Goal: Contribute content

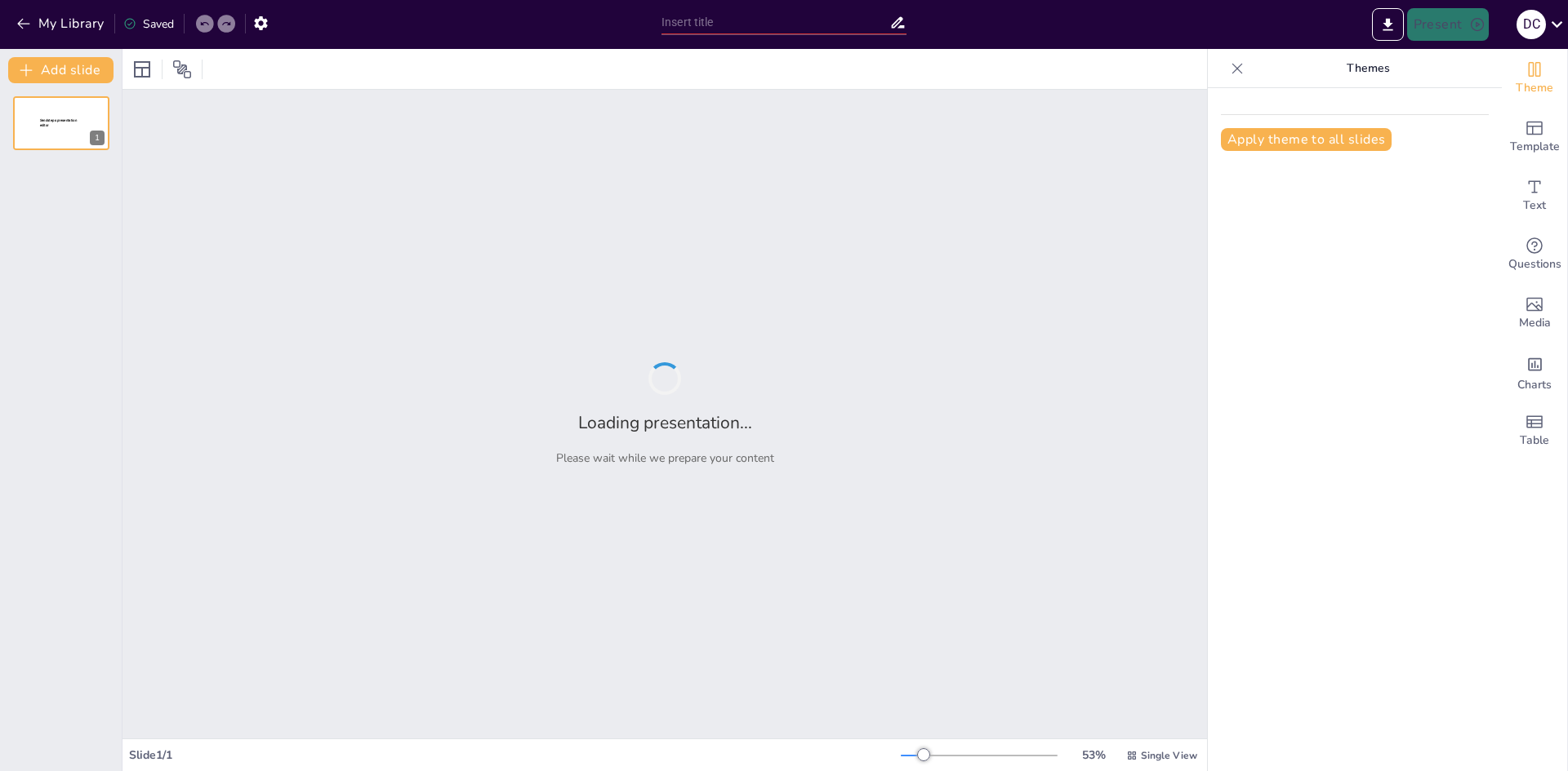
type input "New Sendsteps"
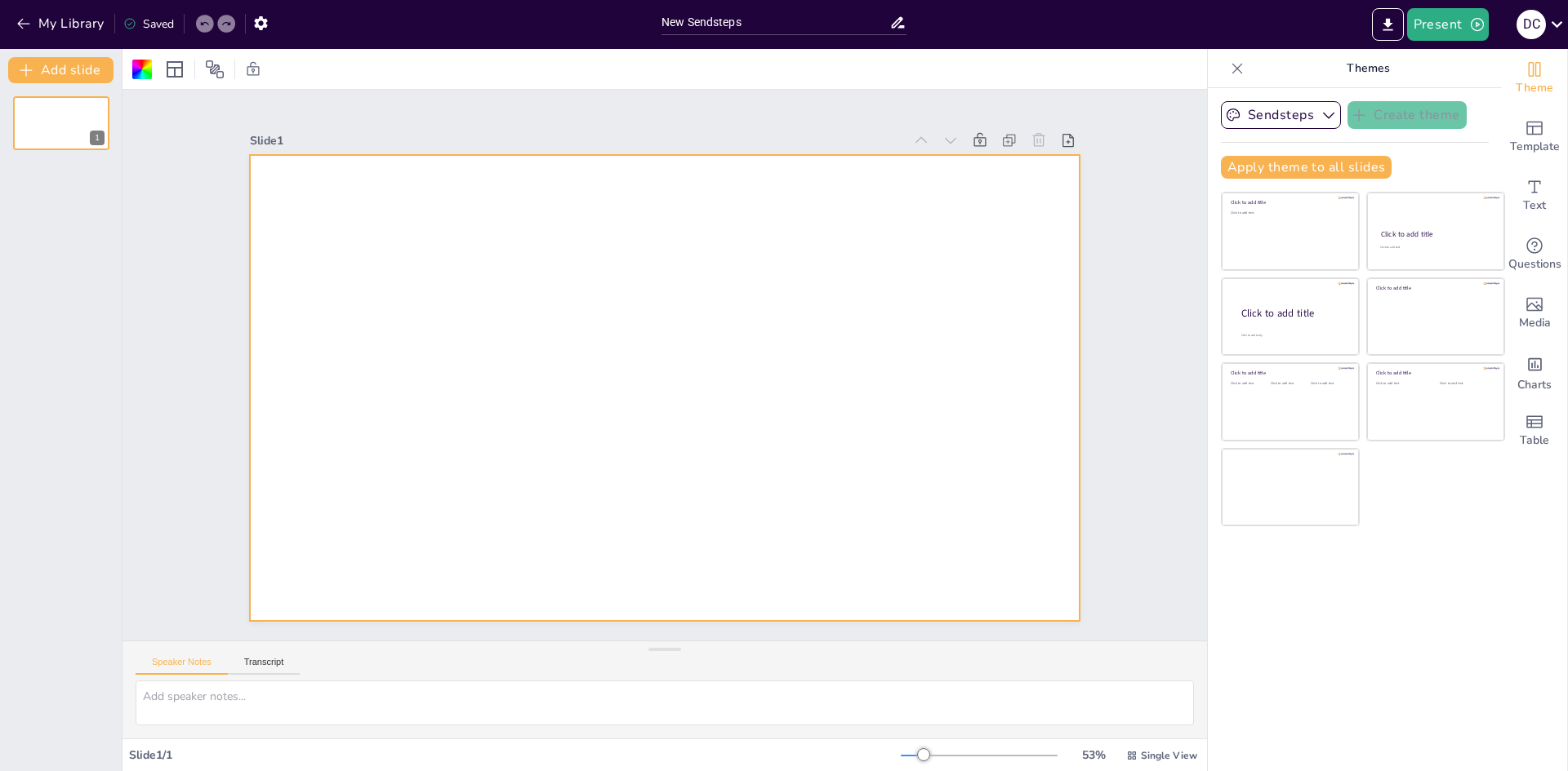
drag, startPoint x: 552, startPoint y: 326, endPoint x: 583, endPoint y: 374, distance: 57.1
click at [140, 69] on div at bounding box center [142, 70] width 19 height 19
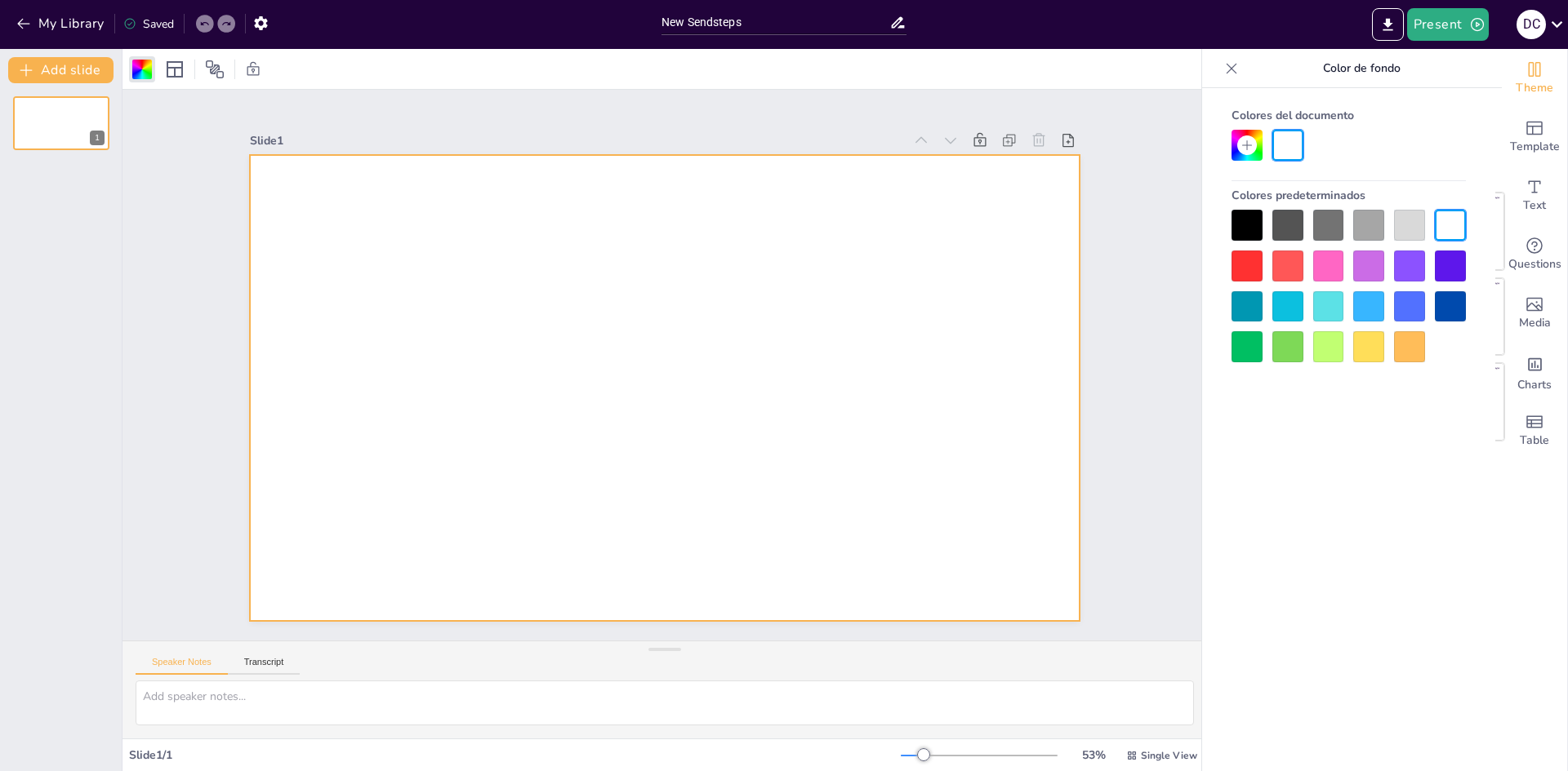
click at [1246, 255] on div at bounding box center [1247, 266] width 31 height 31
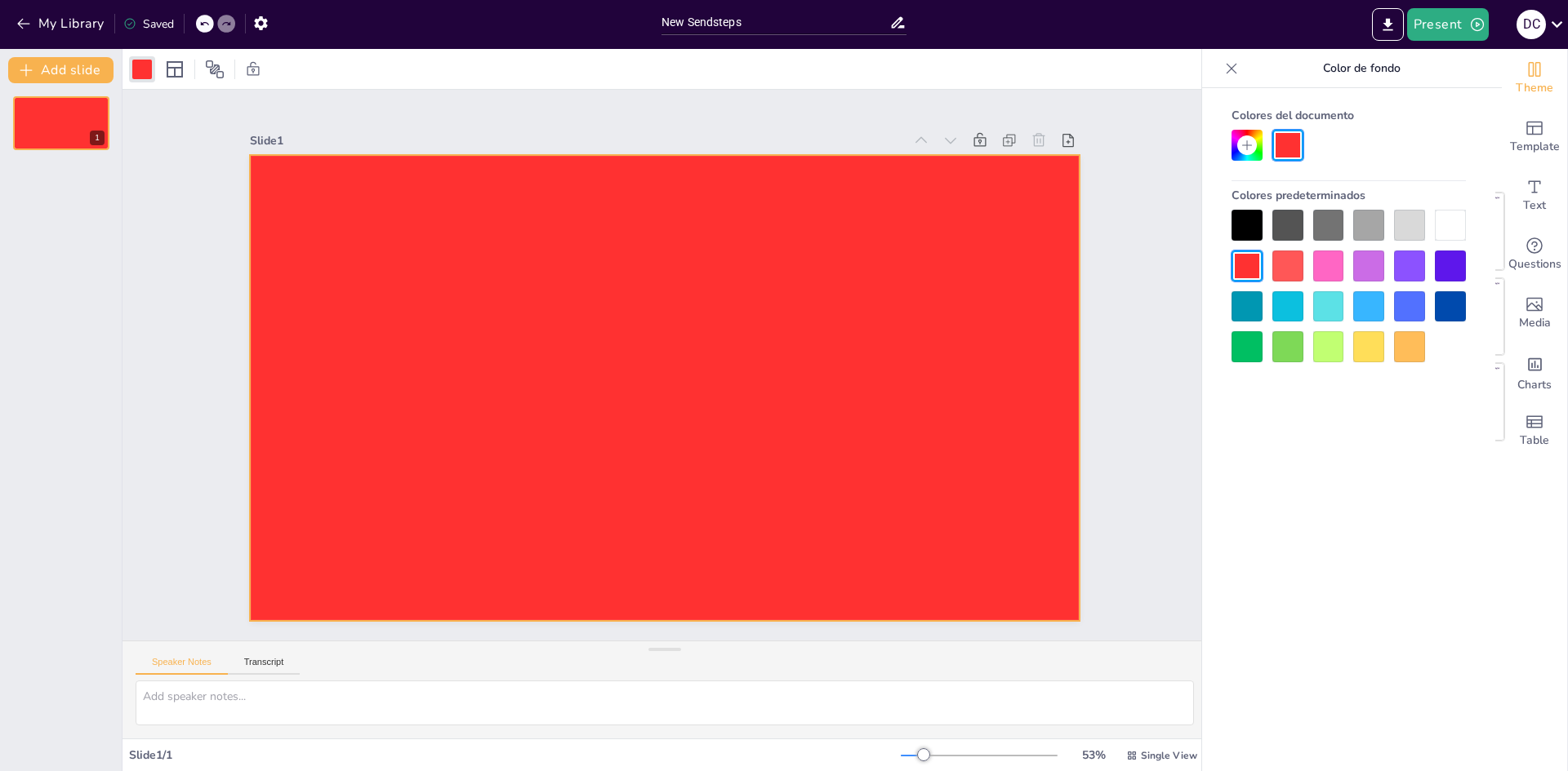
click at [1282, 265] on div at bounding box center [1288, 266] width 31 height 31
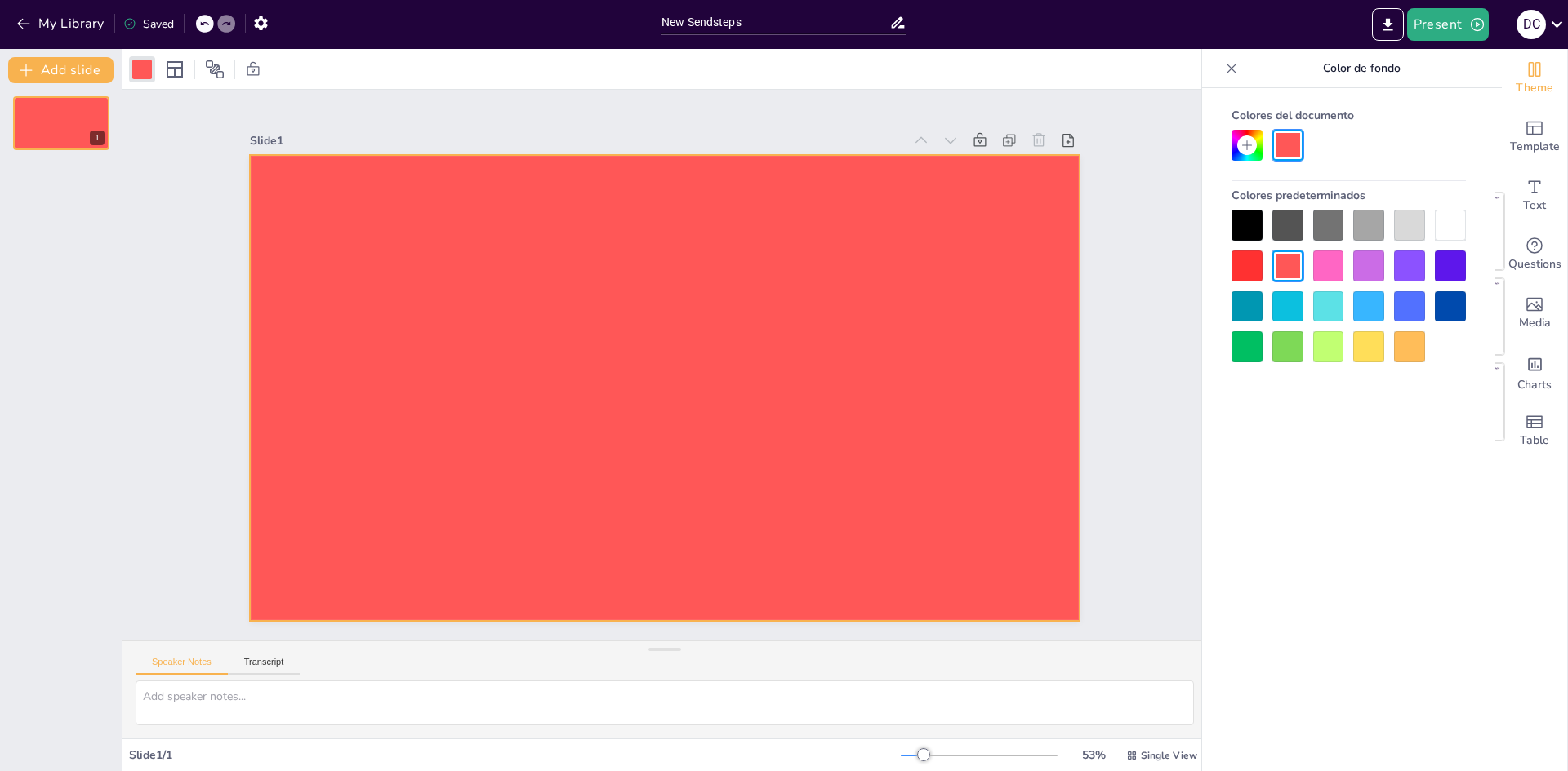
click at [1286, 313] on div at bounding box center [1288, 307] width 31 height 31
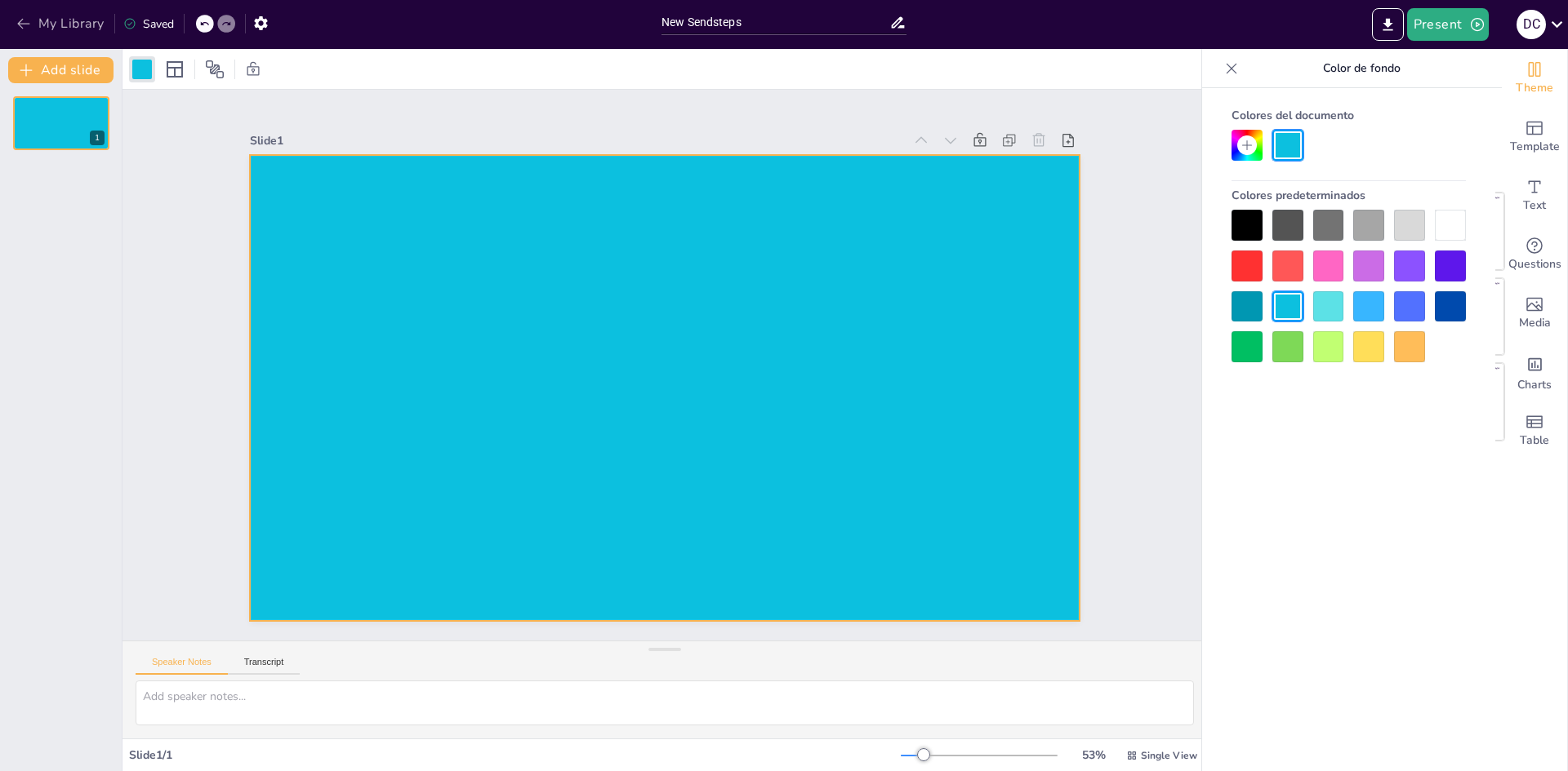
click at [21, 24] on icon "button" at bounding box center [23, 23] width 16 height 16
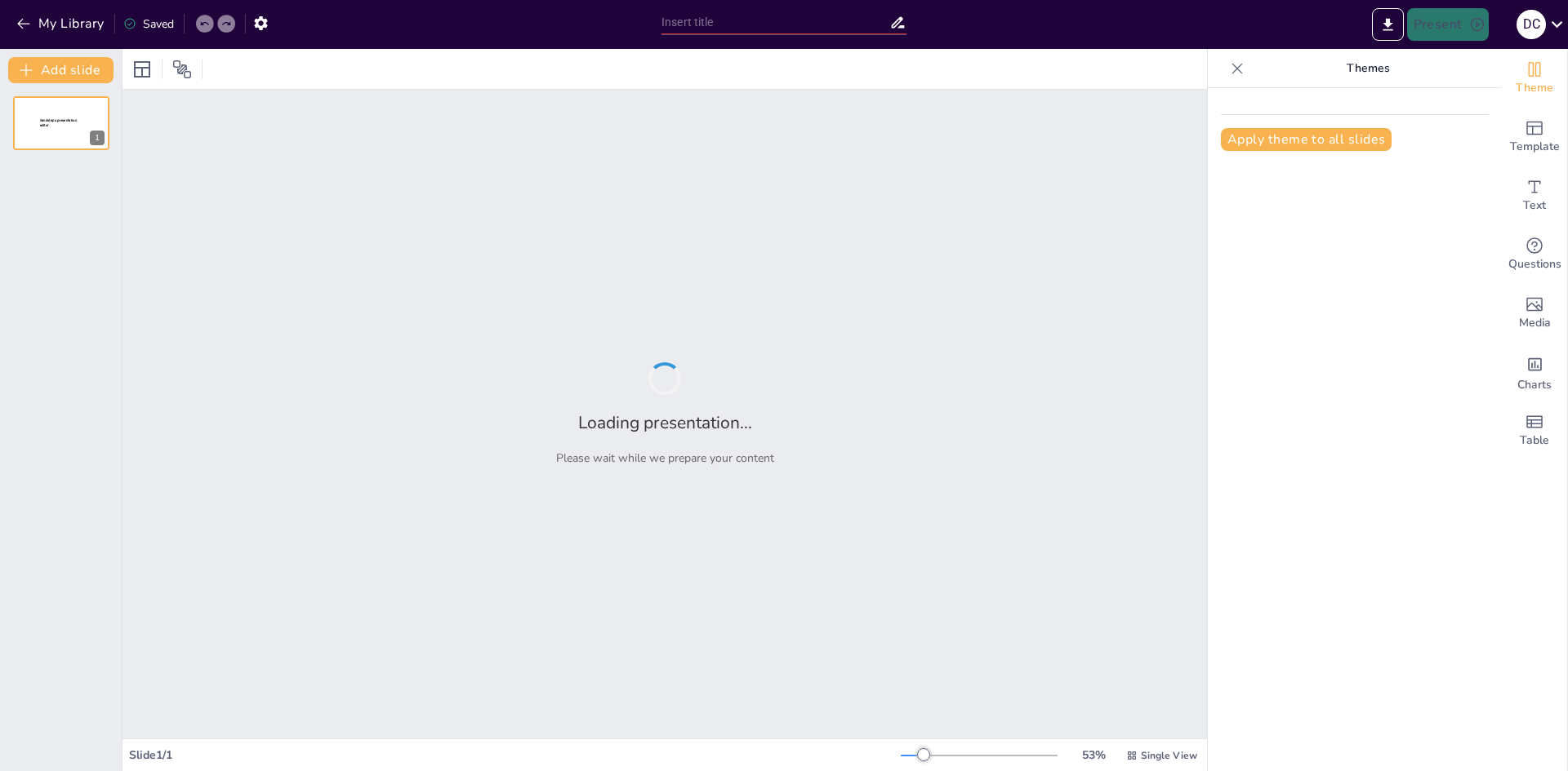
type input "LA SENTENCIA EN EL DERECHO PROCESAL PENAL"
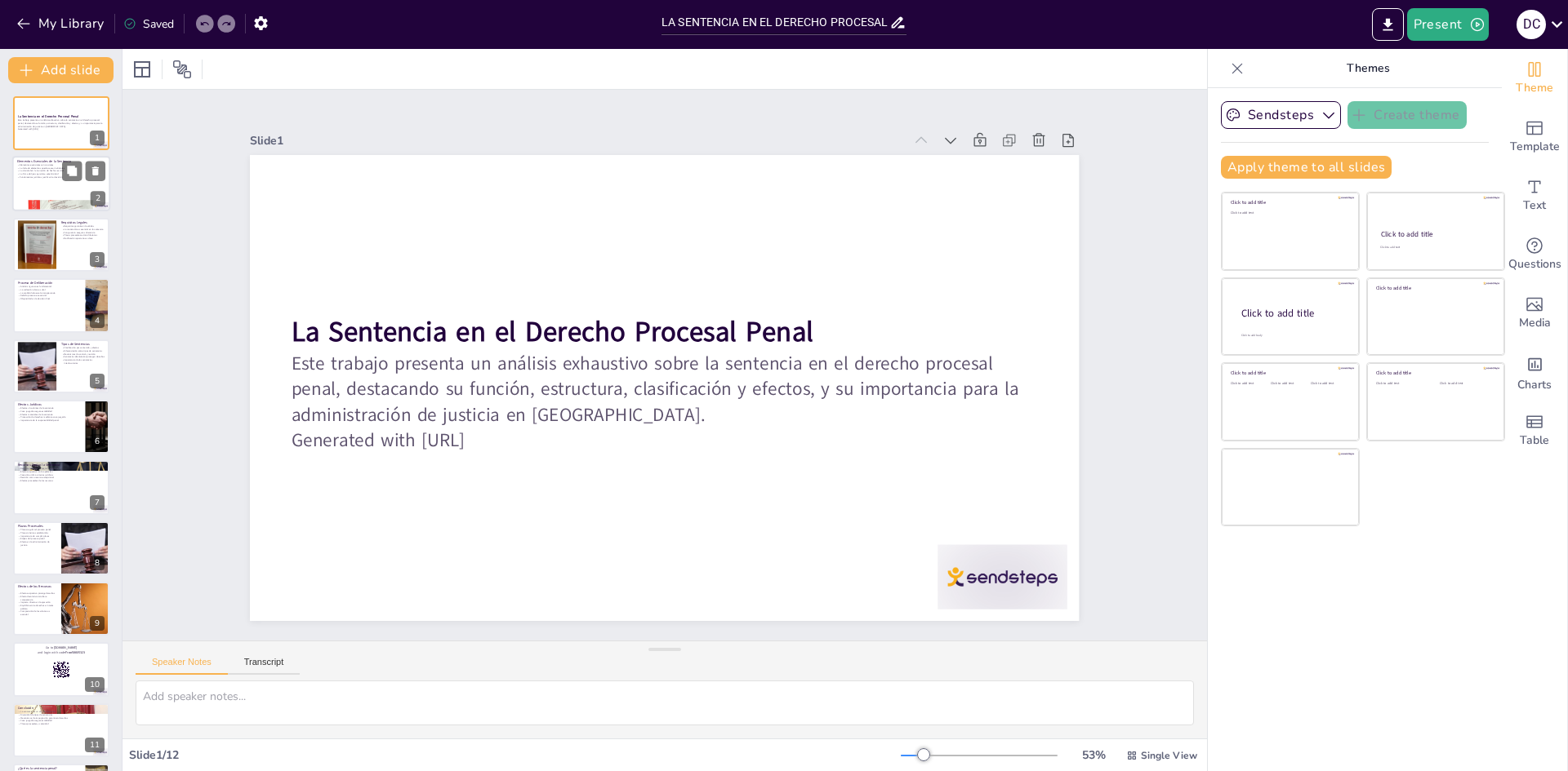
checkbox input "true"
click at [44, 184] on div at bounding box center [61, 184] width 98 height 55
type textarea "Los elementos esenciales de la sentencia son fundamentales para su validez y ef…"
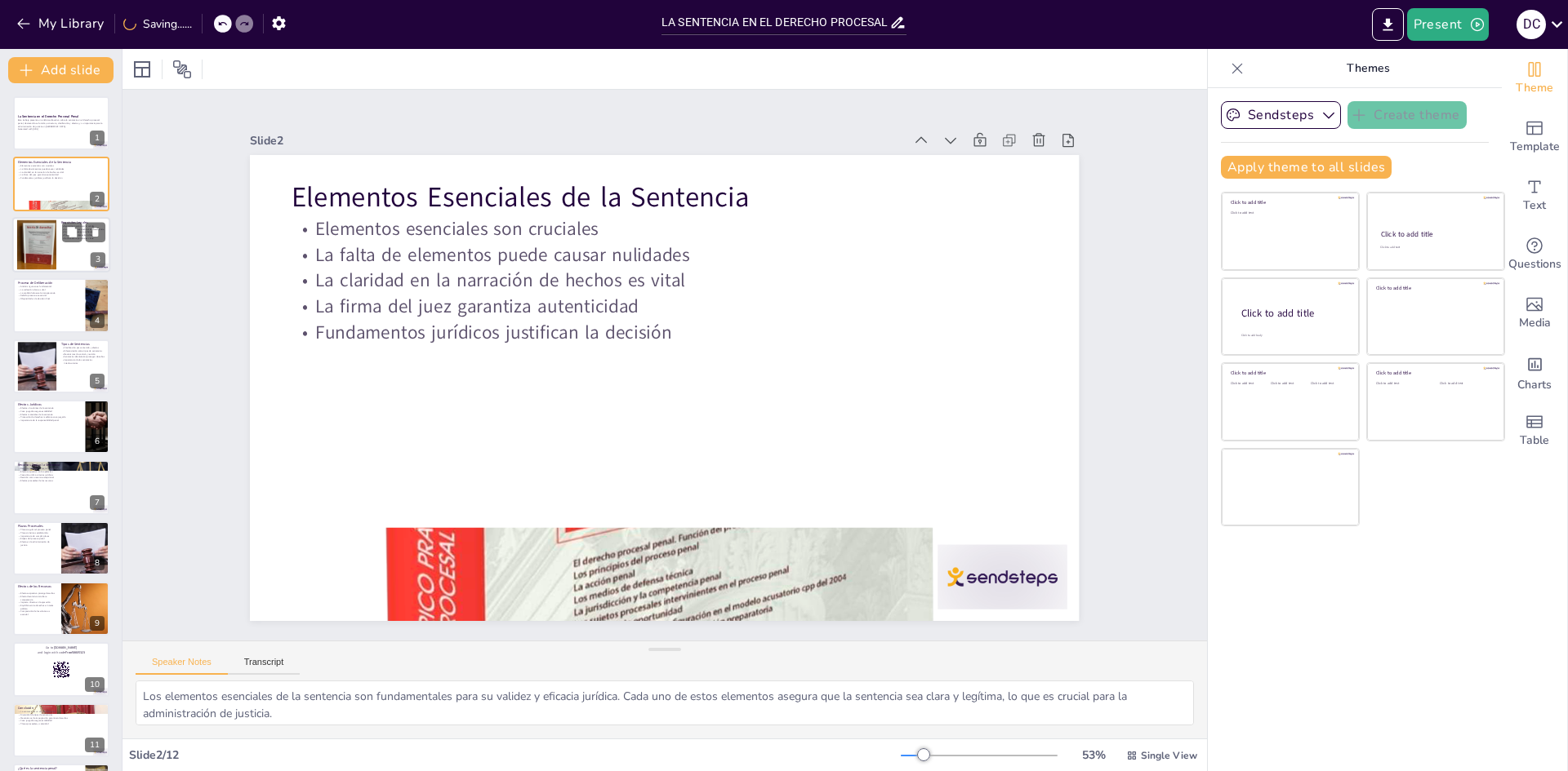
checkbox input "true"
click at [69, 253] on div at bounding box center [61, 244] width 98 height 55
type textarea "Los requisitos legales son fundamentales para asegurar la validez de la sentenc…"
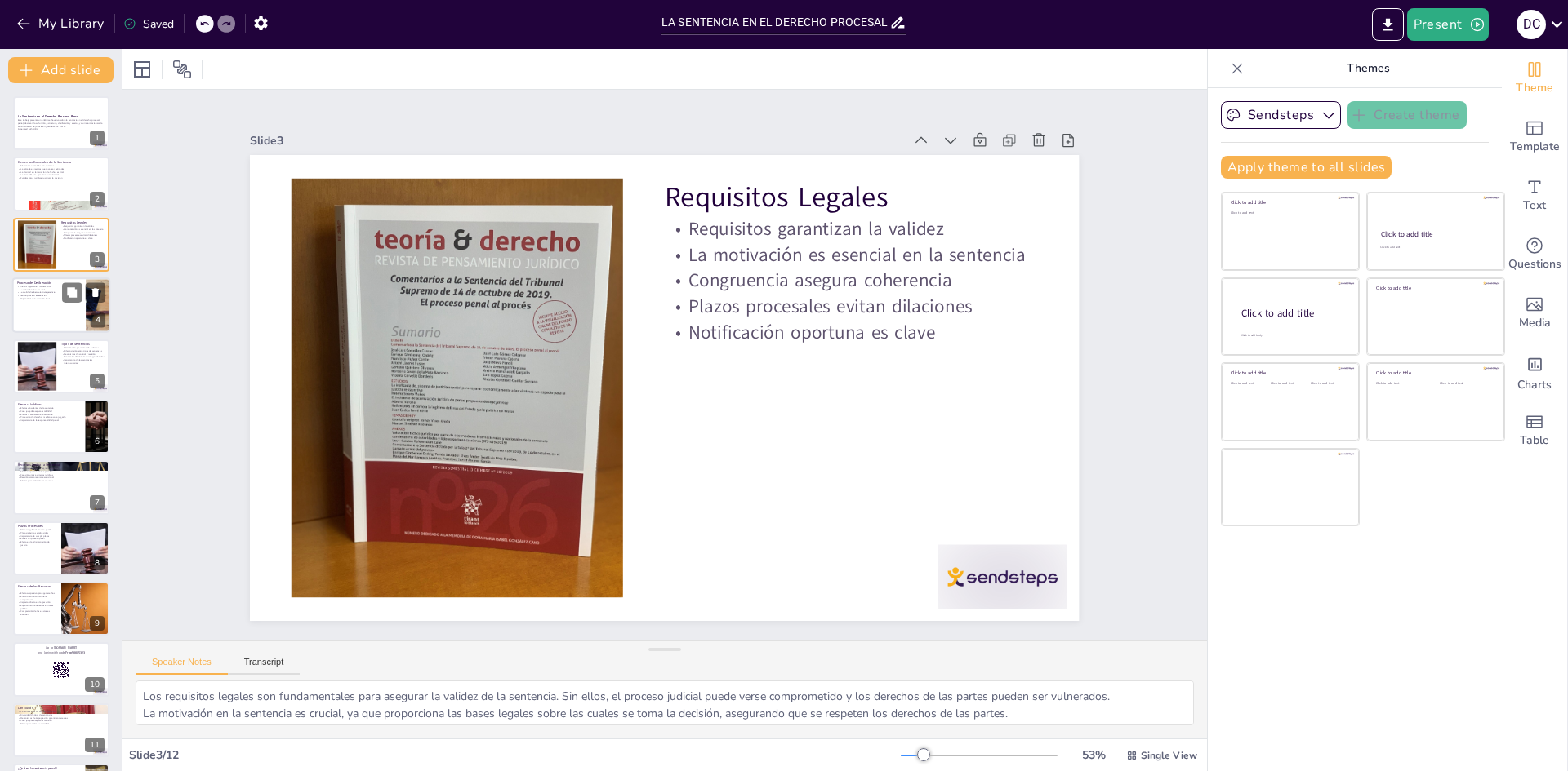
checkbox input "true"
click at [56, 308] on div at bounding box center [61, 305] width 98 height 55
type textarea "Un análisis riguroso durante la deliberación es fundamental para garantizar que…"
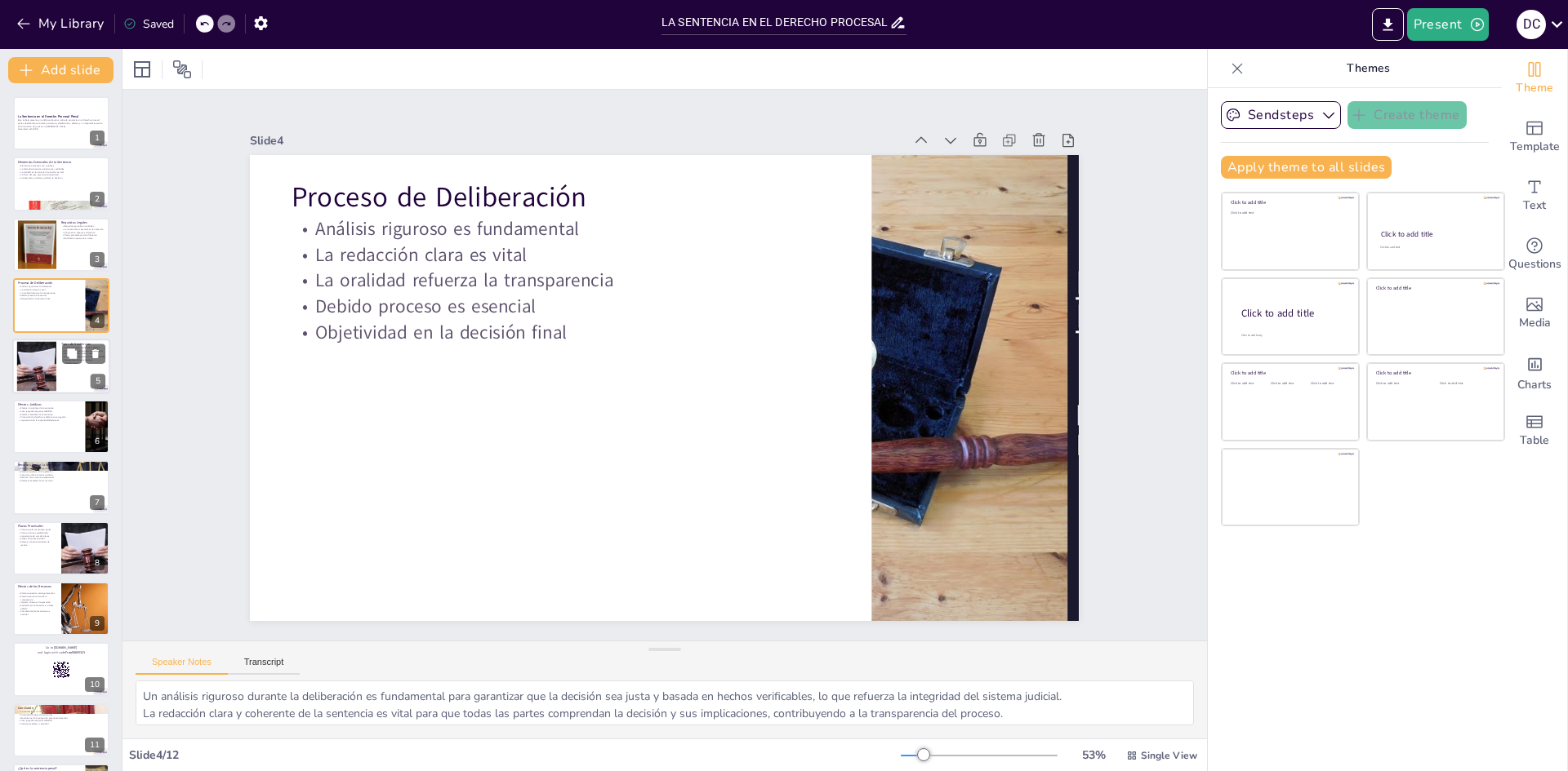
checkbox input "true"
click at [59, 354] on div at bounding box center [61, 366] width 98 height 55
type textarea "La clasificación de las sentencias por su contenido y efectos es fundamental pa…"
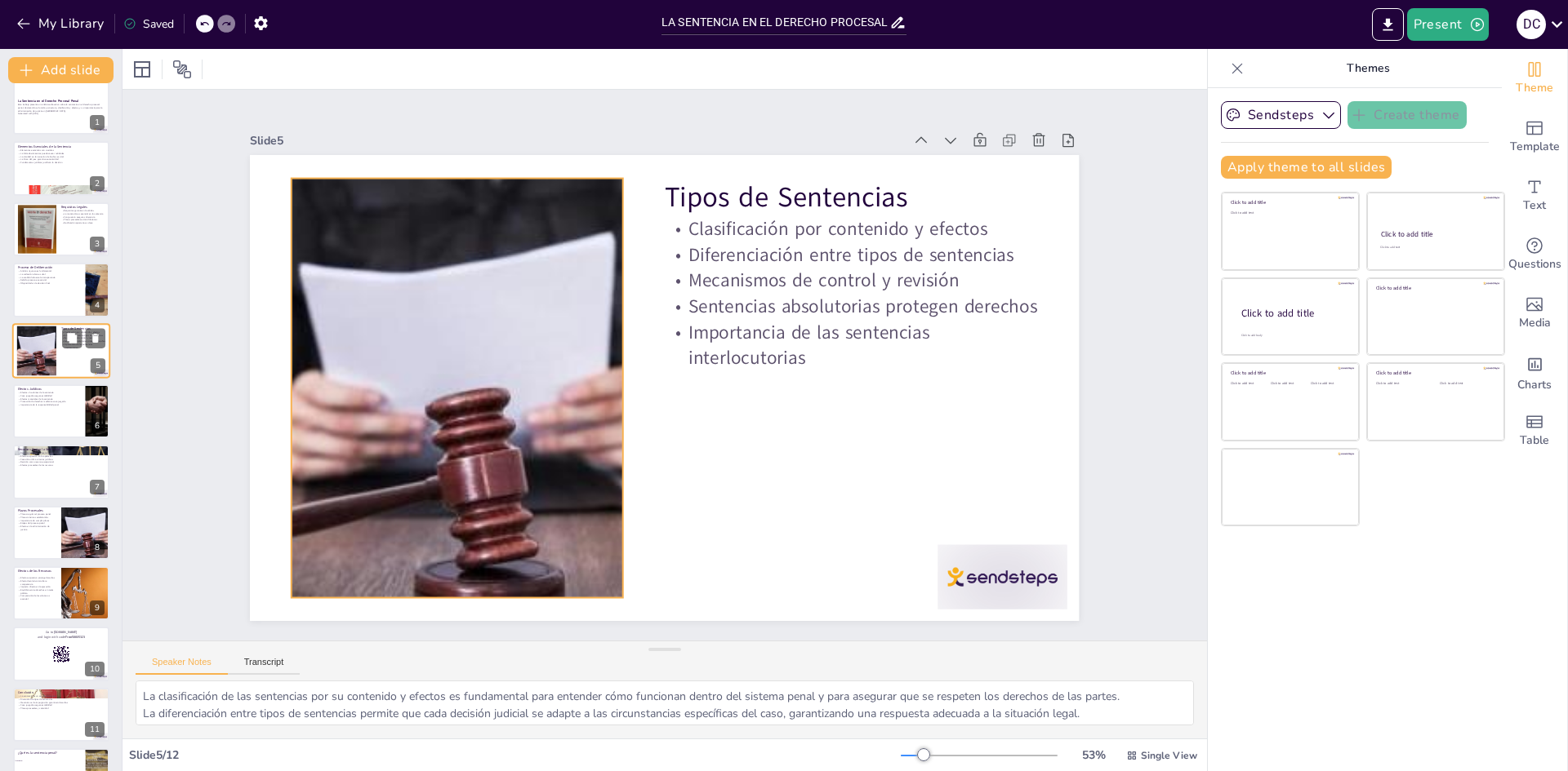
scroll to position [60, 0]
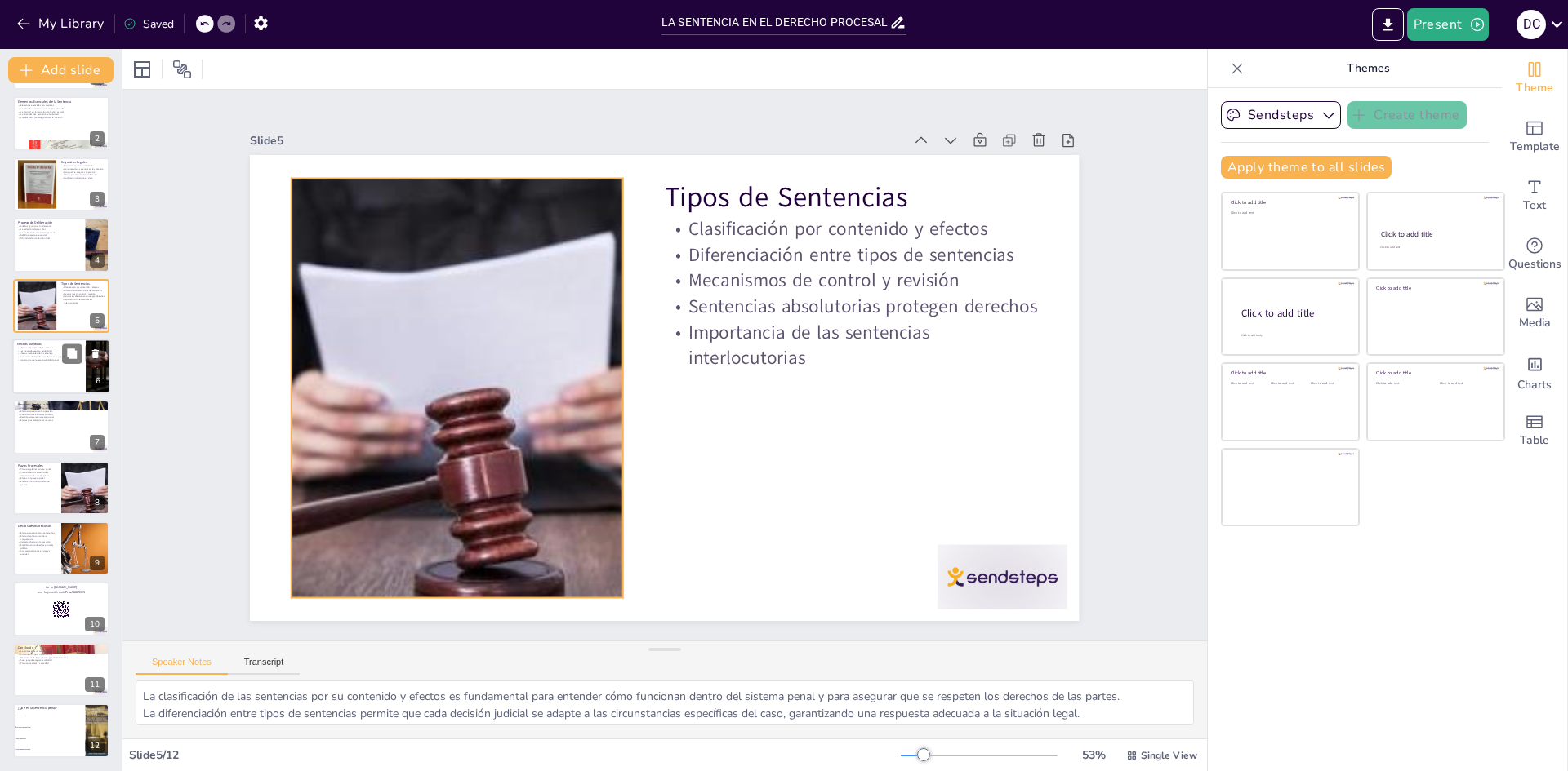
checkbox input "true"
click at [49, 378] on div at bounding box center [61, 366] width 98 height 55
type textarea "Los efectos vinculantes de la sentencia son esenciales para garantizar que las …"
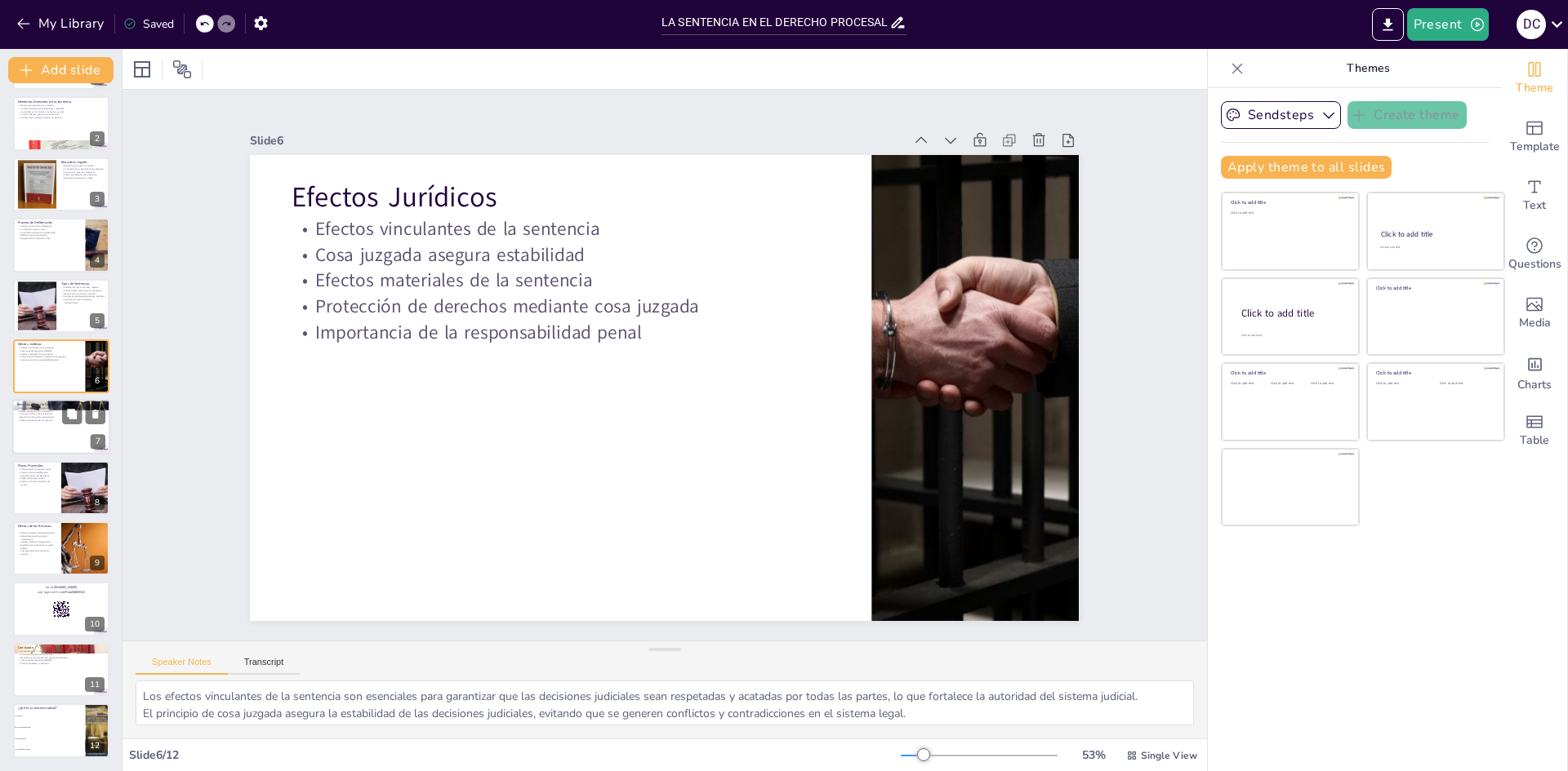
checkbox input "true"
click at [50, 437] on div at bounding box center [61, 427] width 98 height 55
type textarea "Los recursos son esenciales para permitir a las partes impugnar decisiones que …"
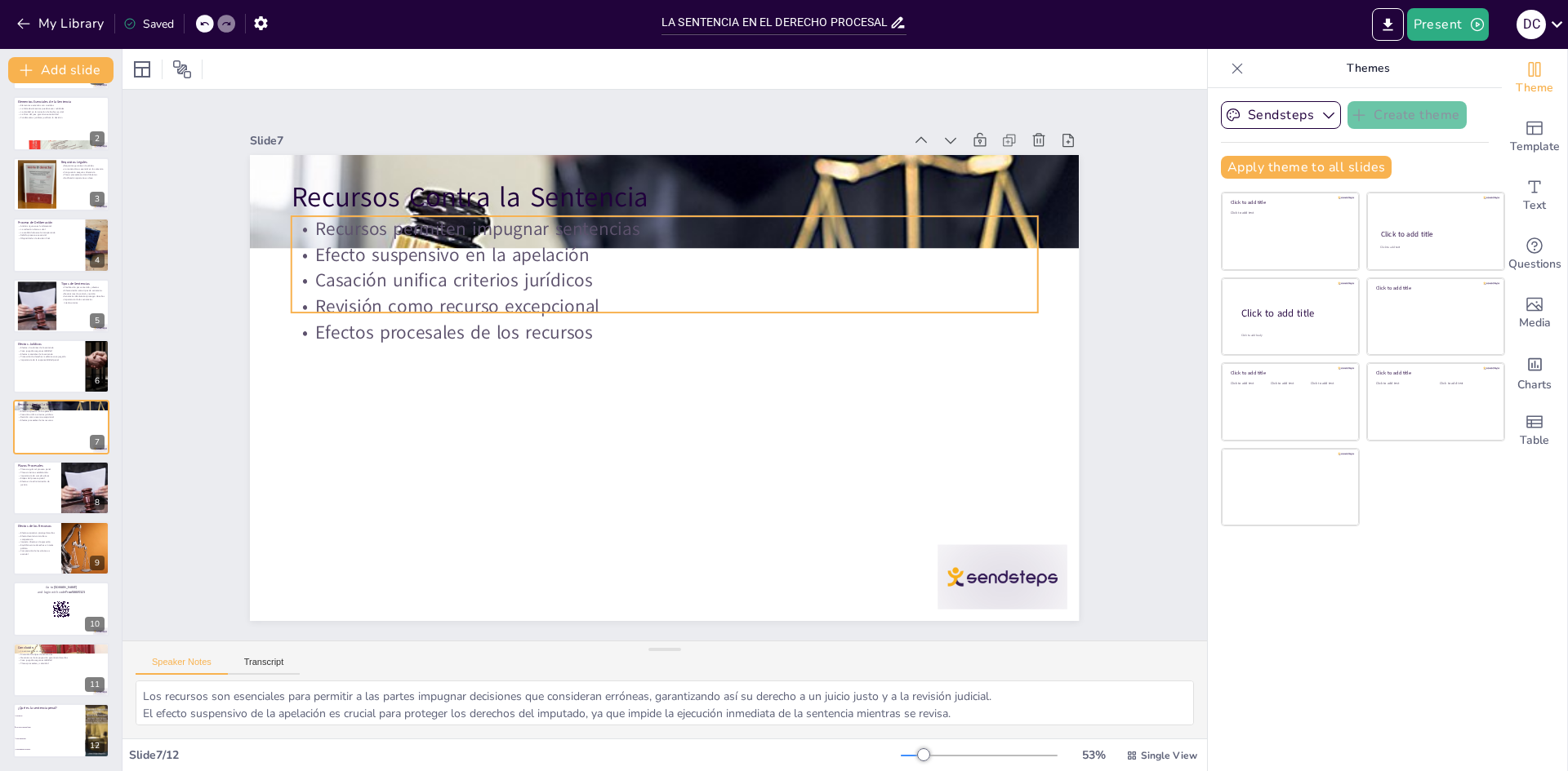
checkbox input "true"
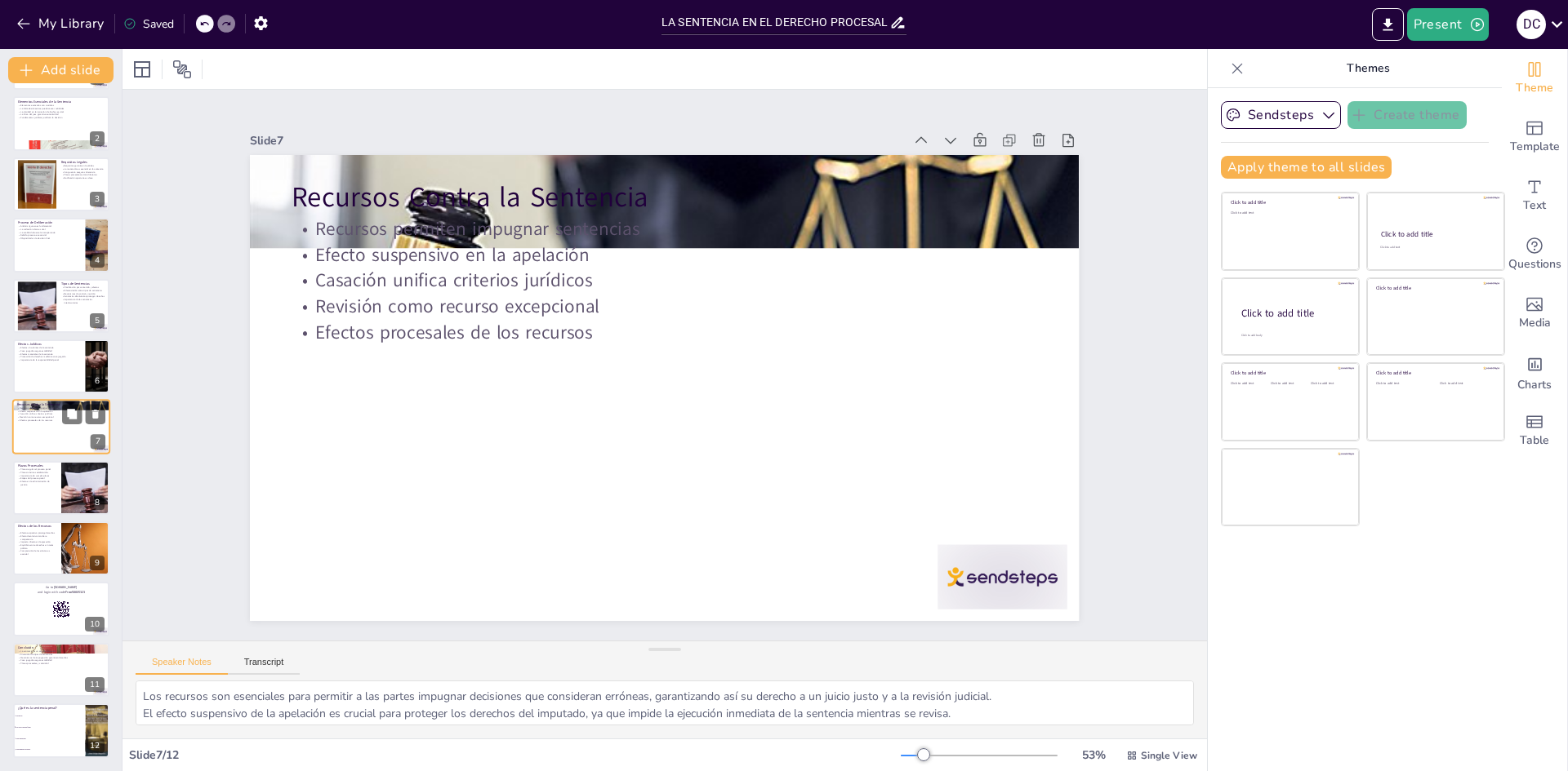
checkbox input "true"
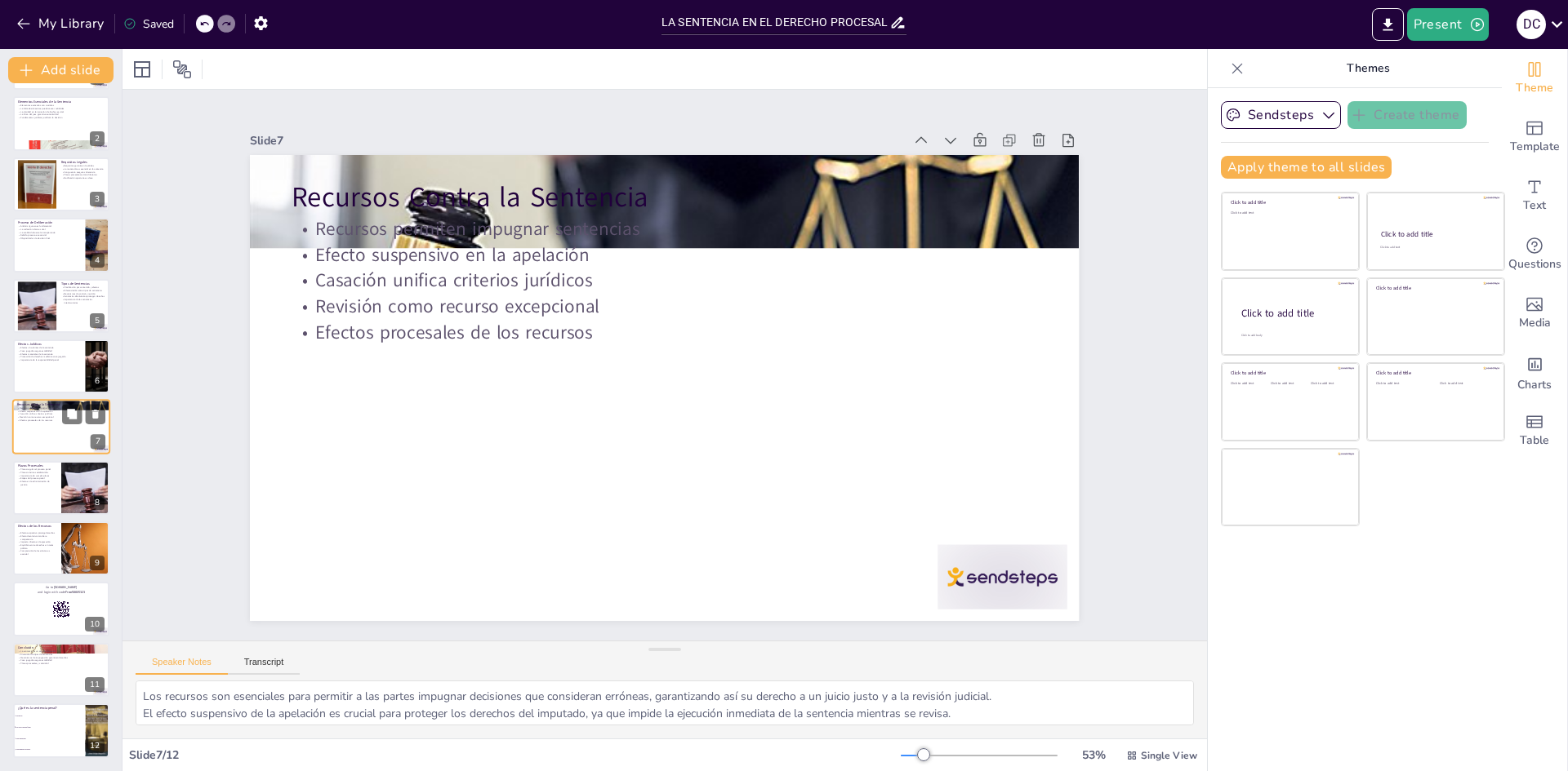
checkbox input "true"
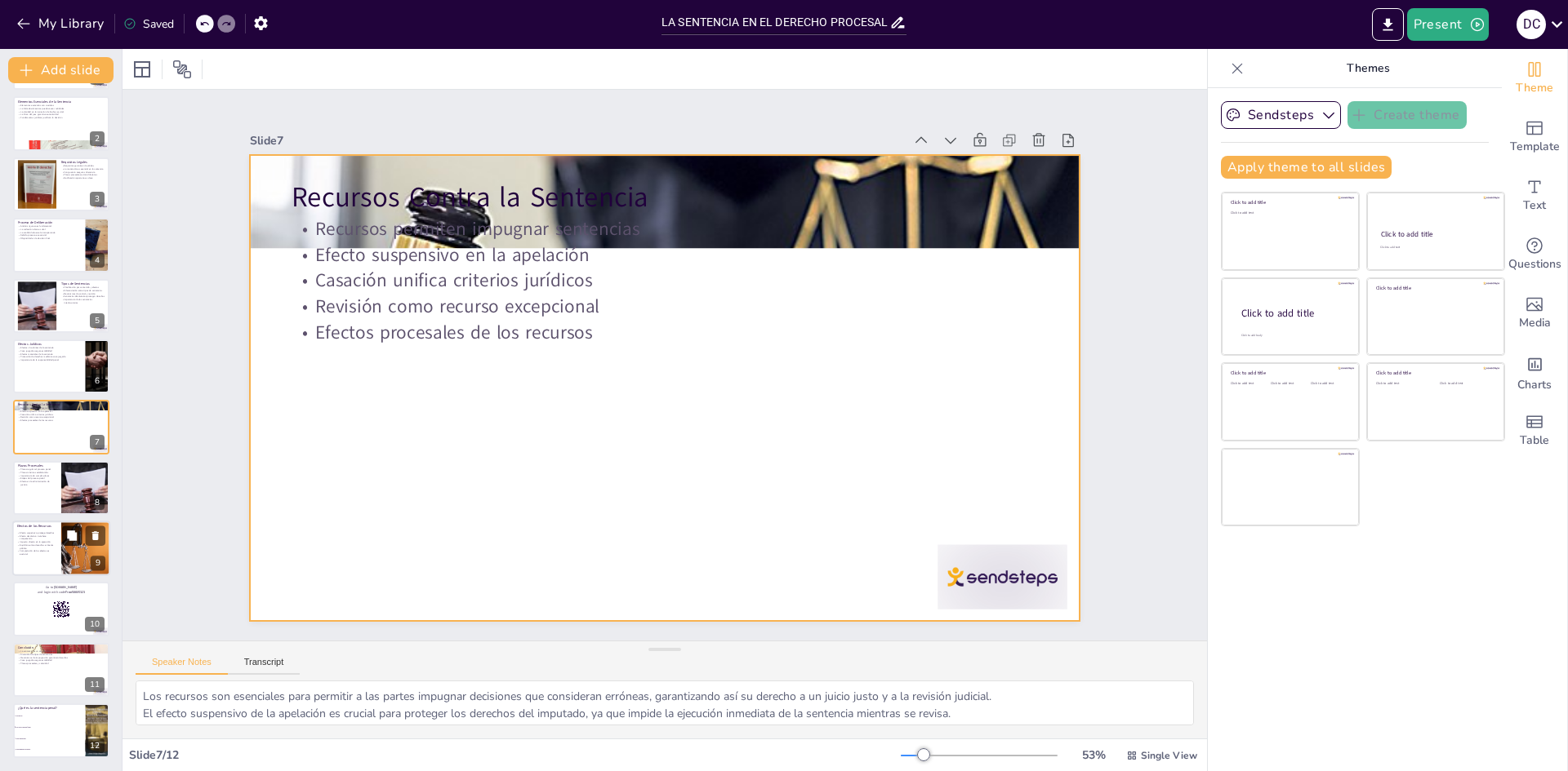
checkbox input "true"
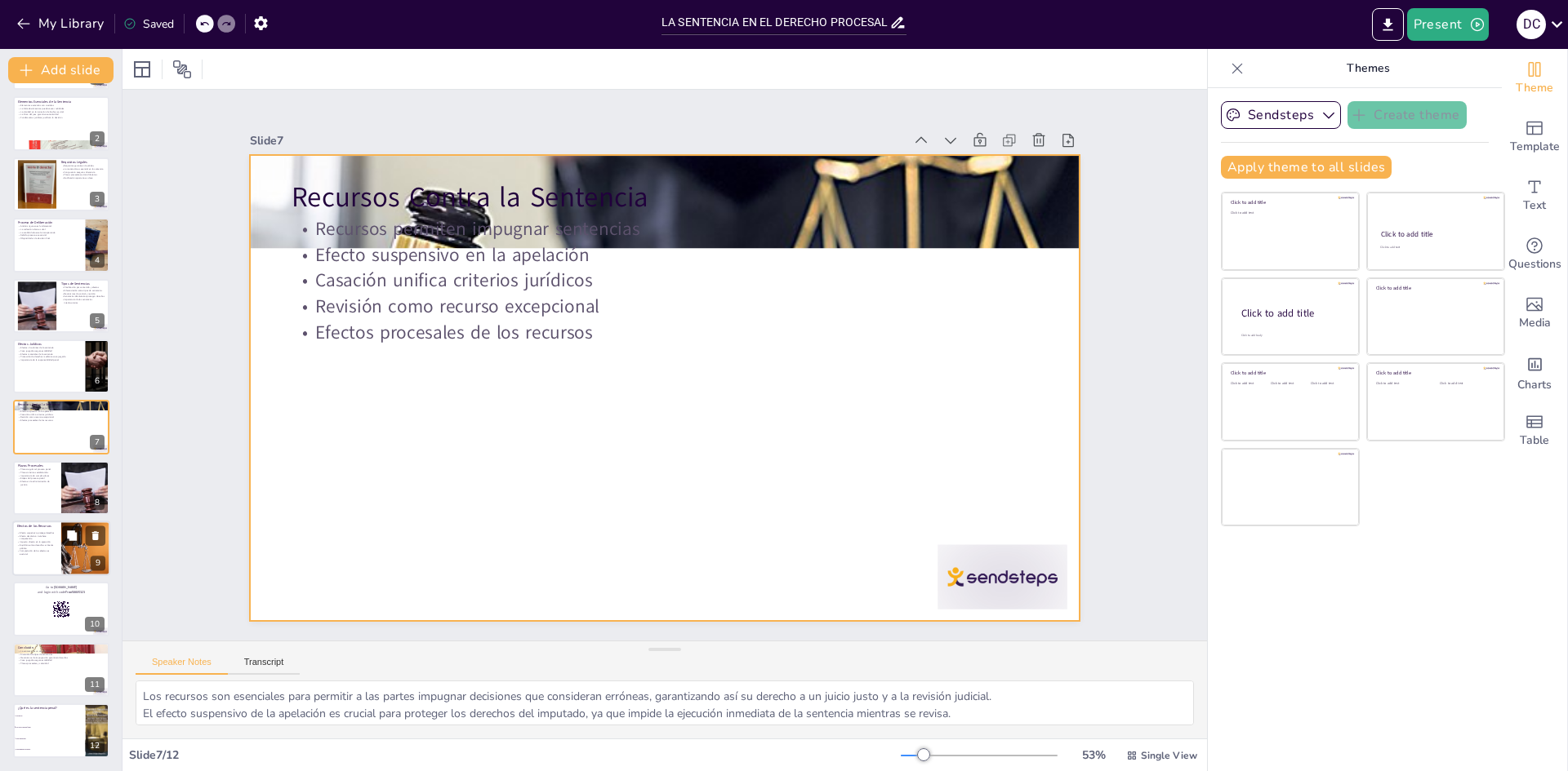
checkbox input "true"
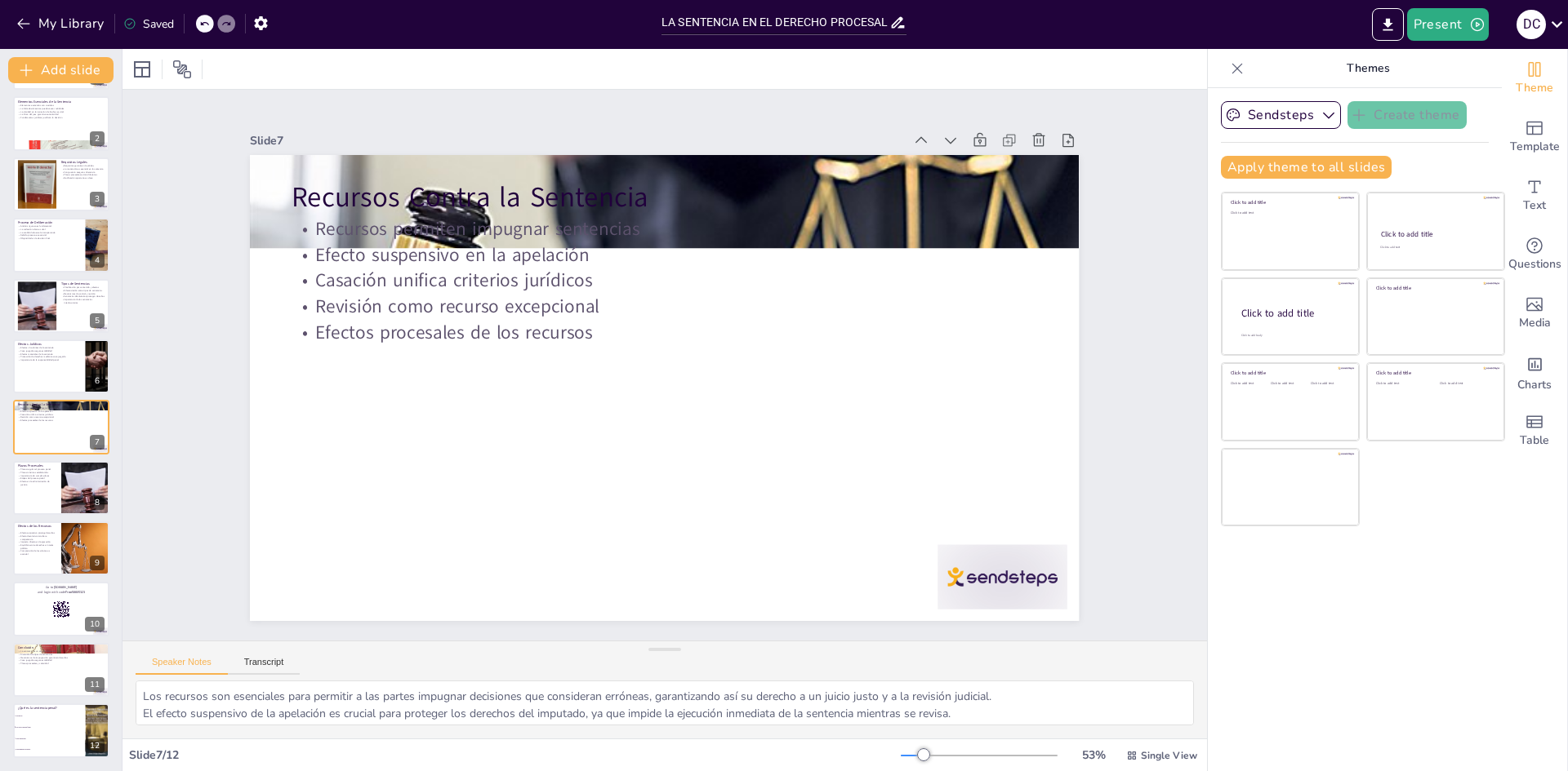
checkbox input "true"
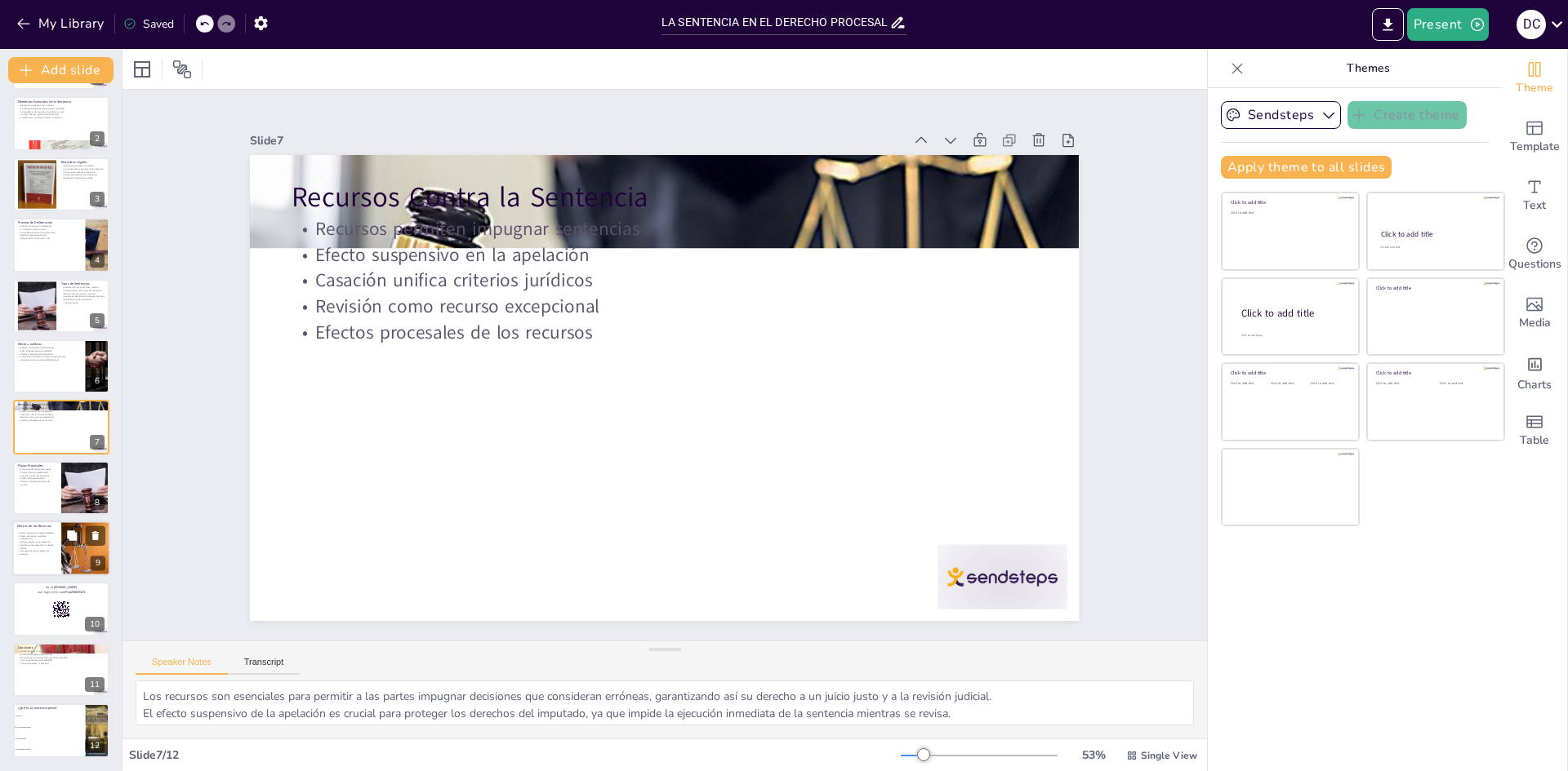
checkbox input "true"
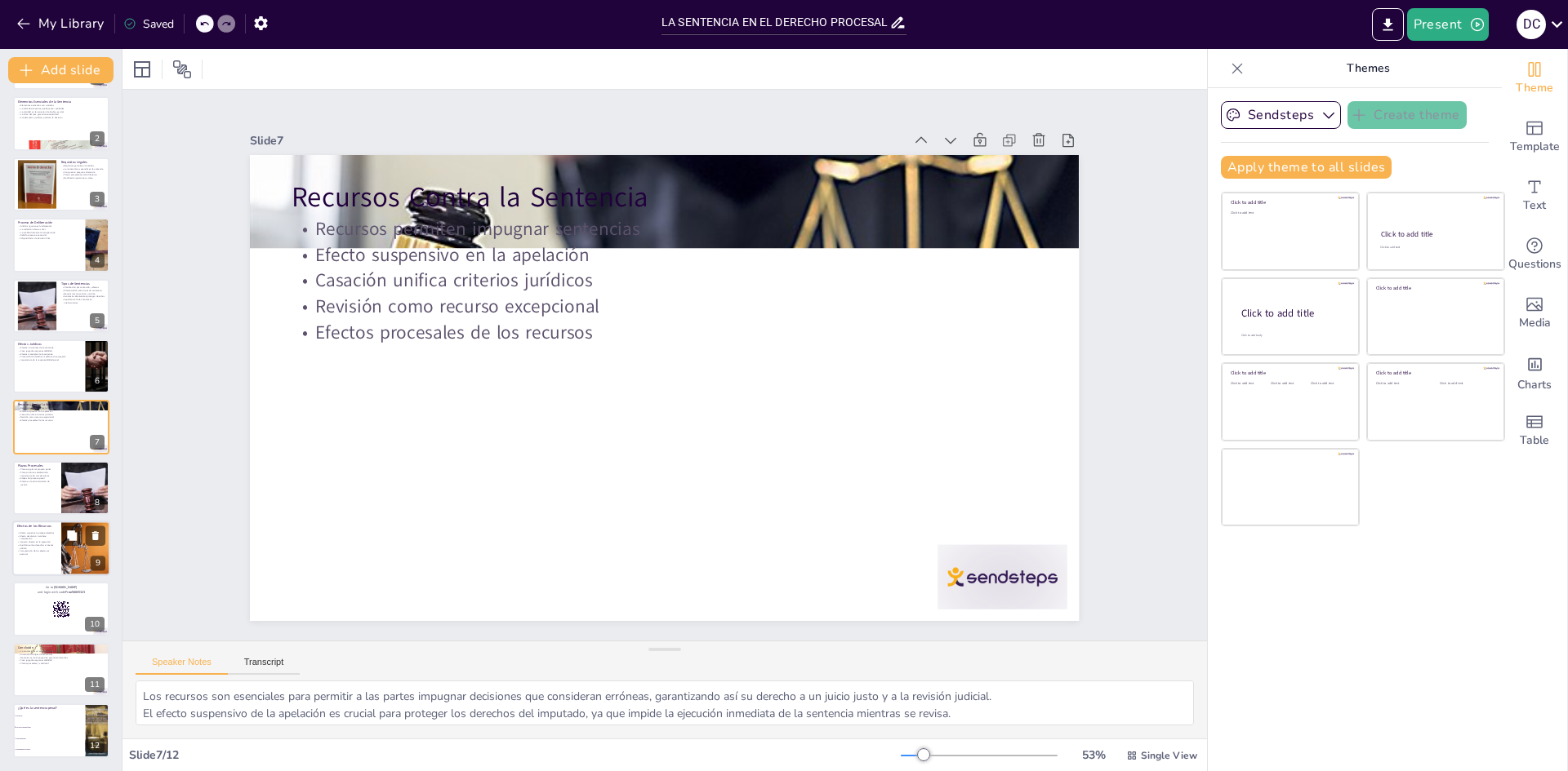
checkbox input "true"
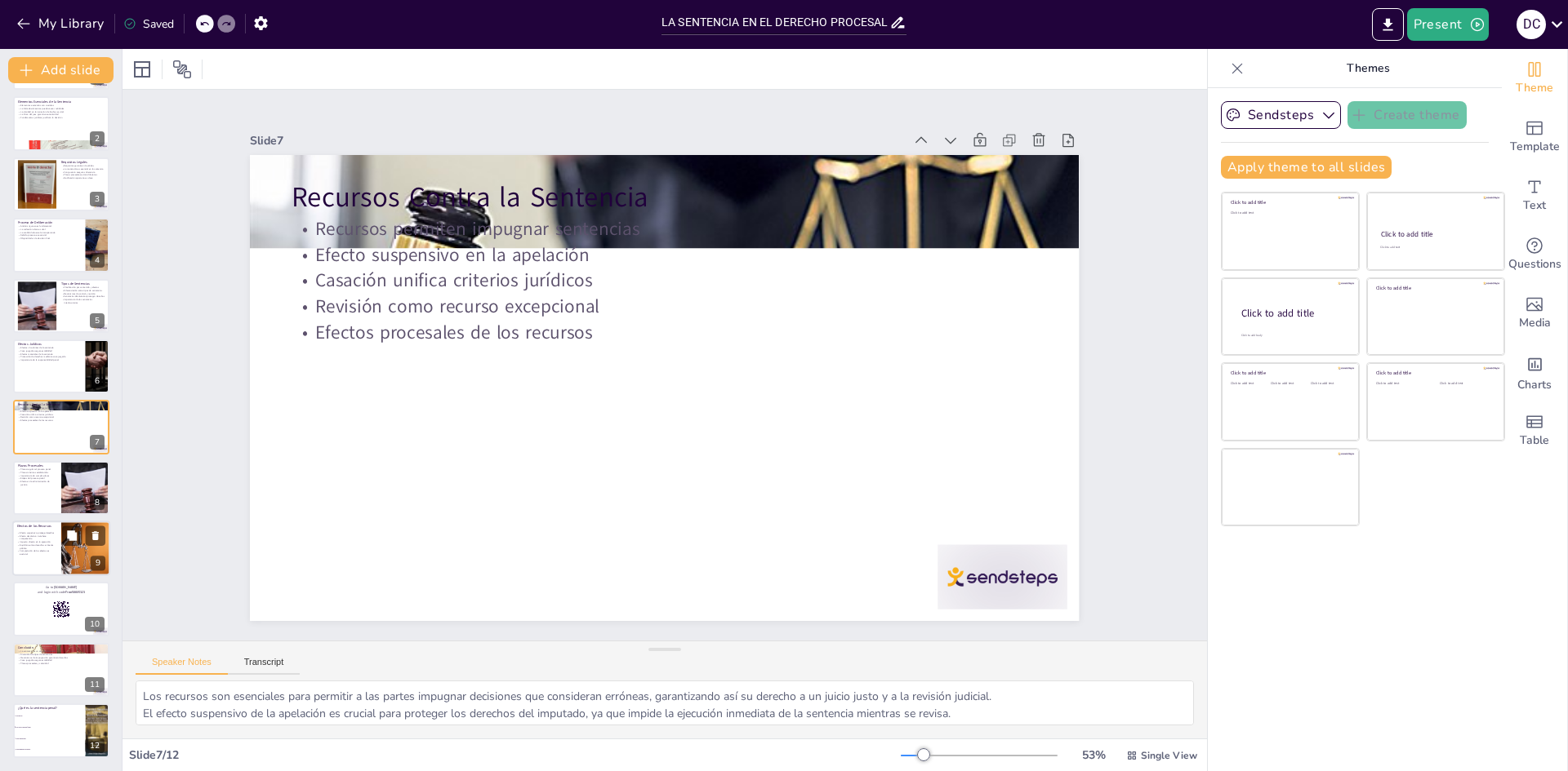
checkbox input "true"
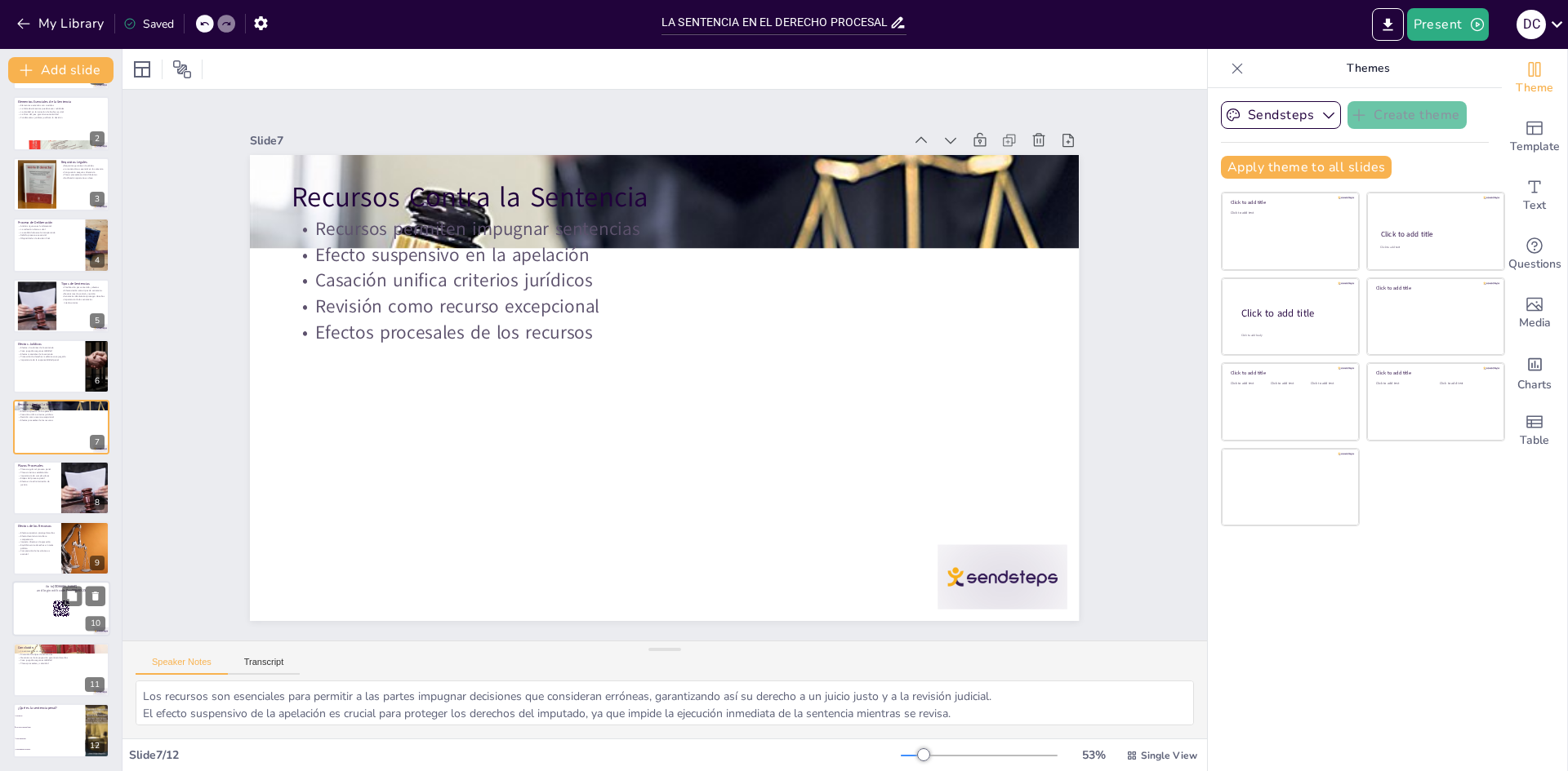
checkbox input "true"
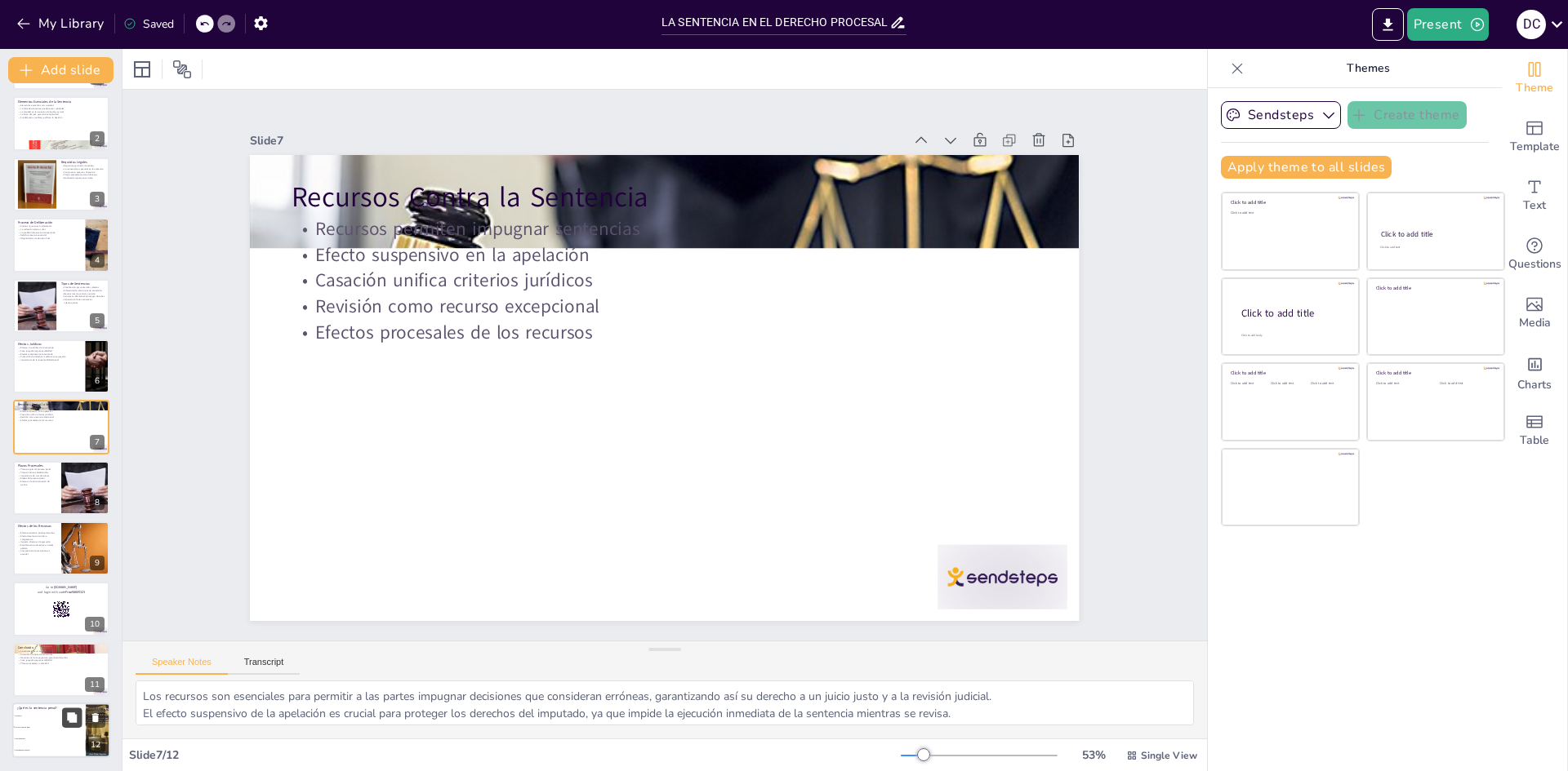
checkbox input "true"
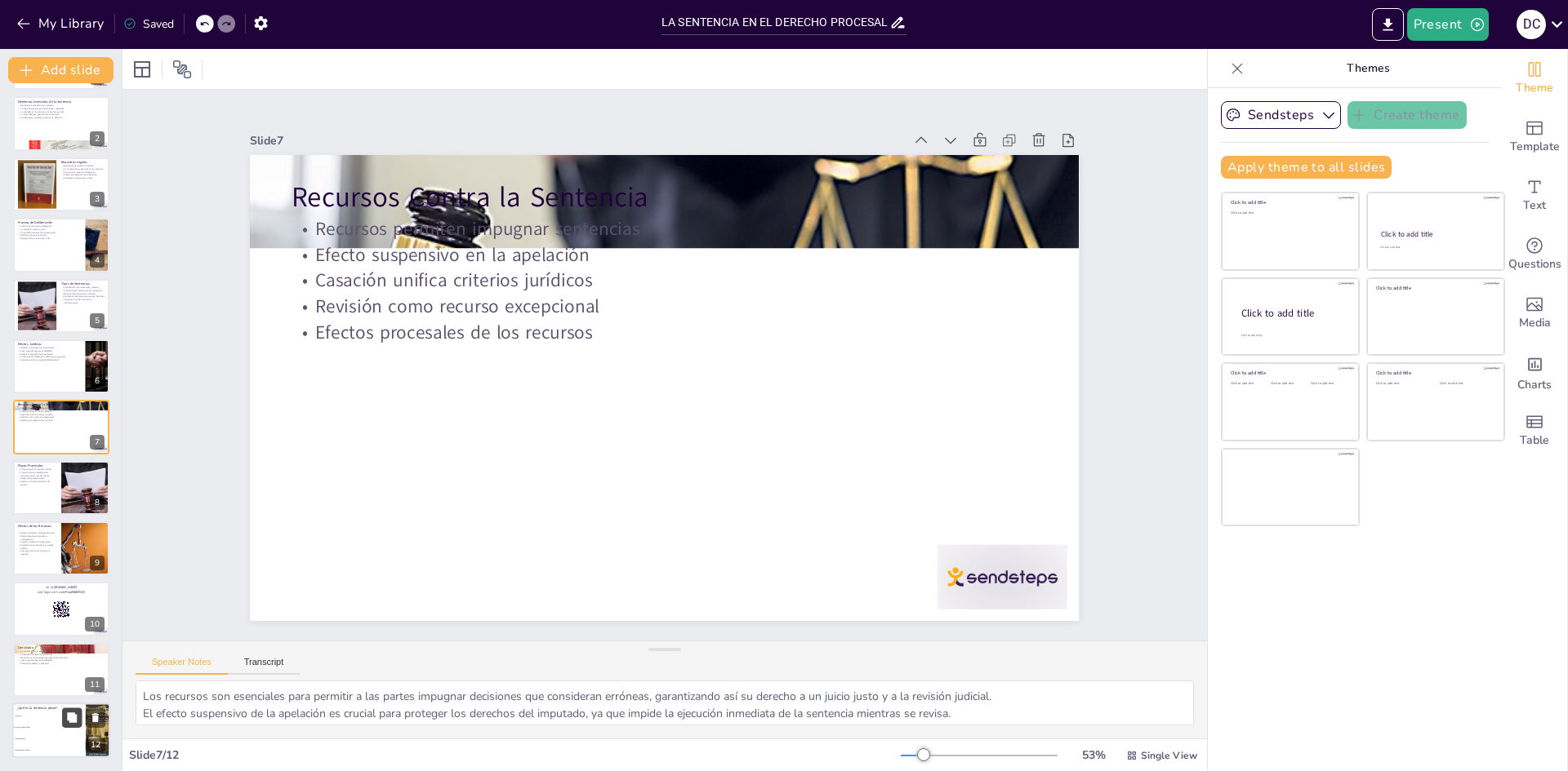
checkbox input "true"
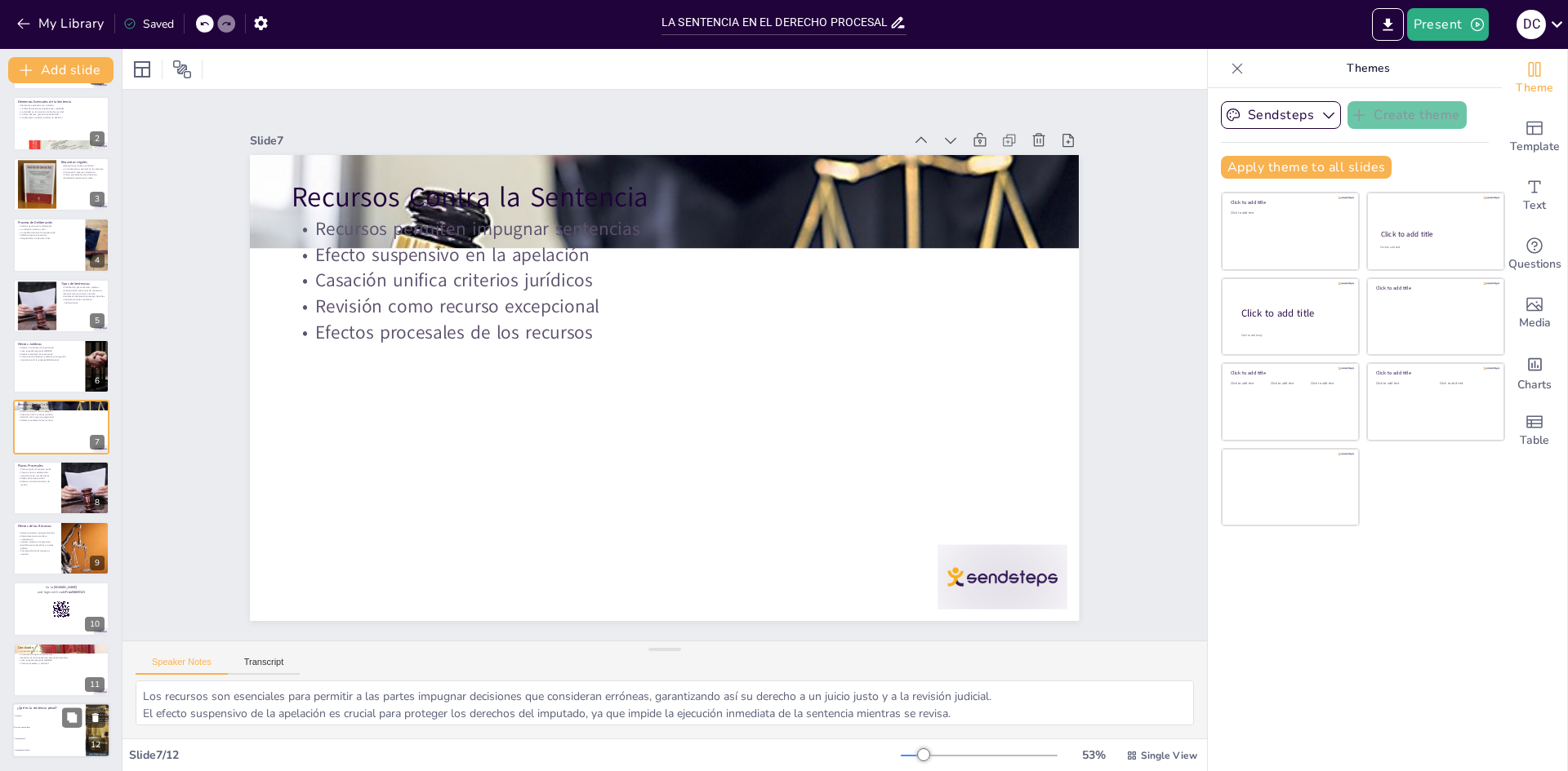
checkbox input "true"
click at [72, 739] on span "Una apelación" at bounding box center [49, 739] width 71 height 3
type textarea "La respuesta correcta es "Un acto judicial final", ya que la sentencia penal es…"
checkbox input "true"
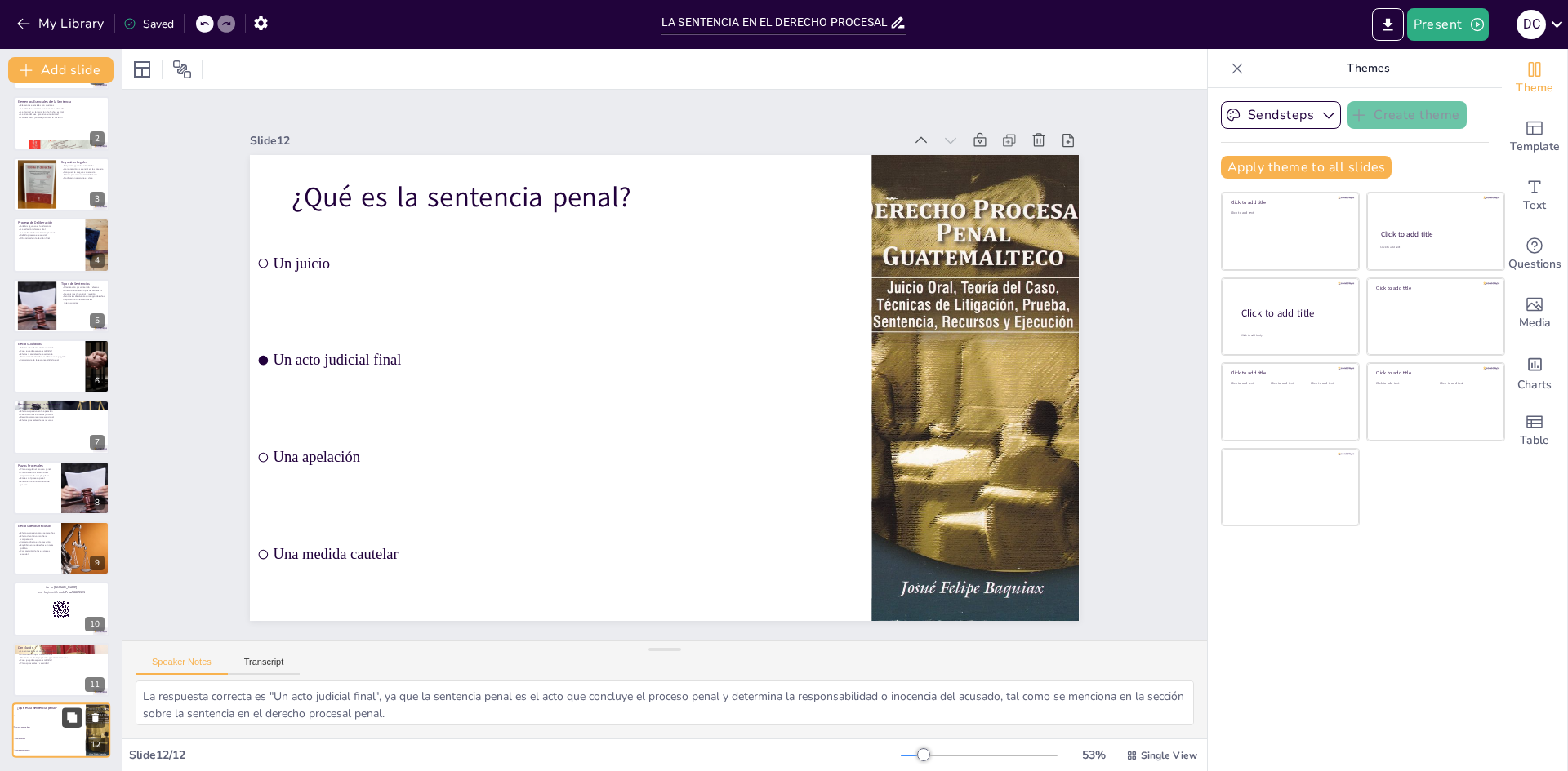
checkbox input "true"
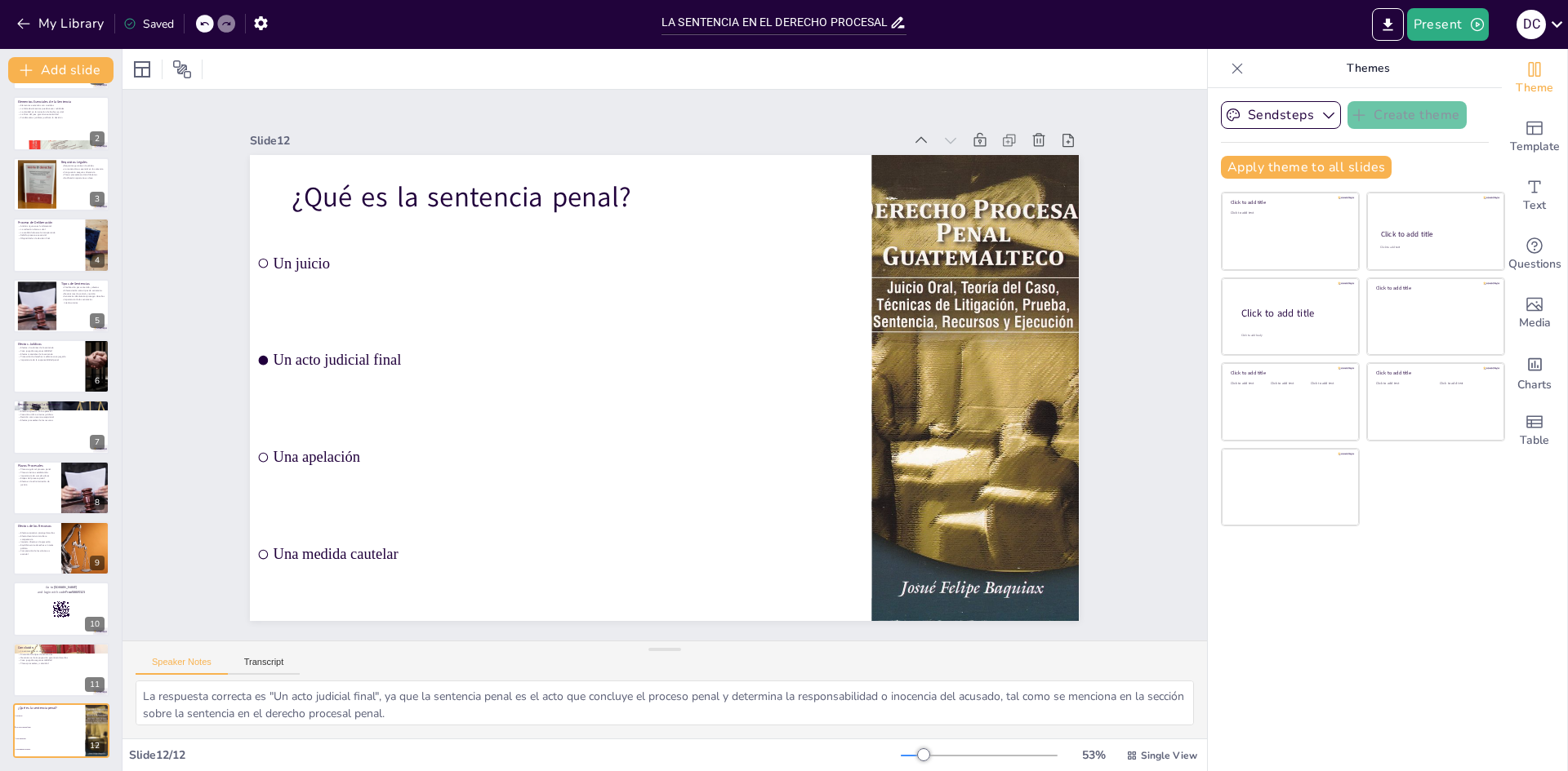
checkbox input "true"
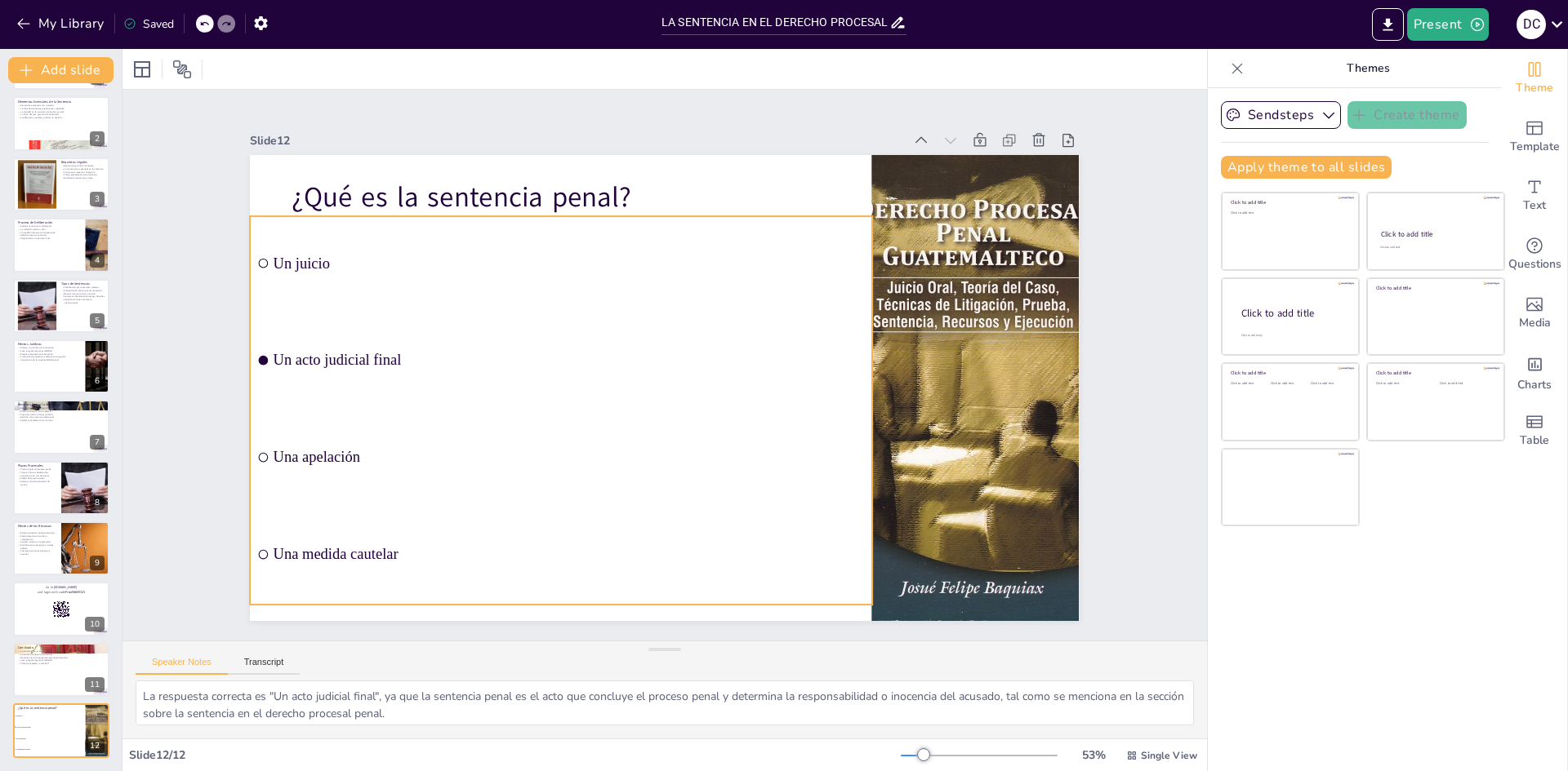
checkbox input "true"
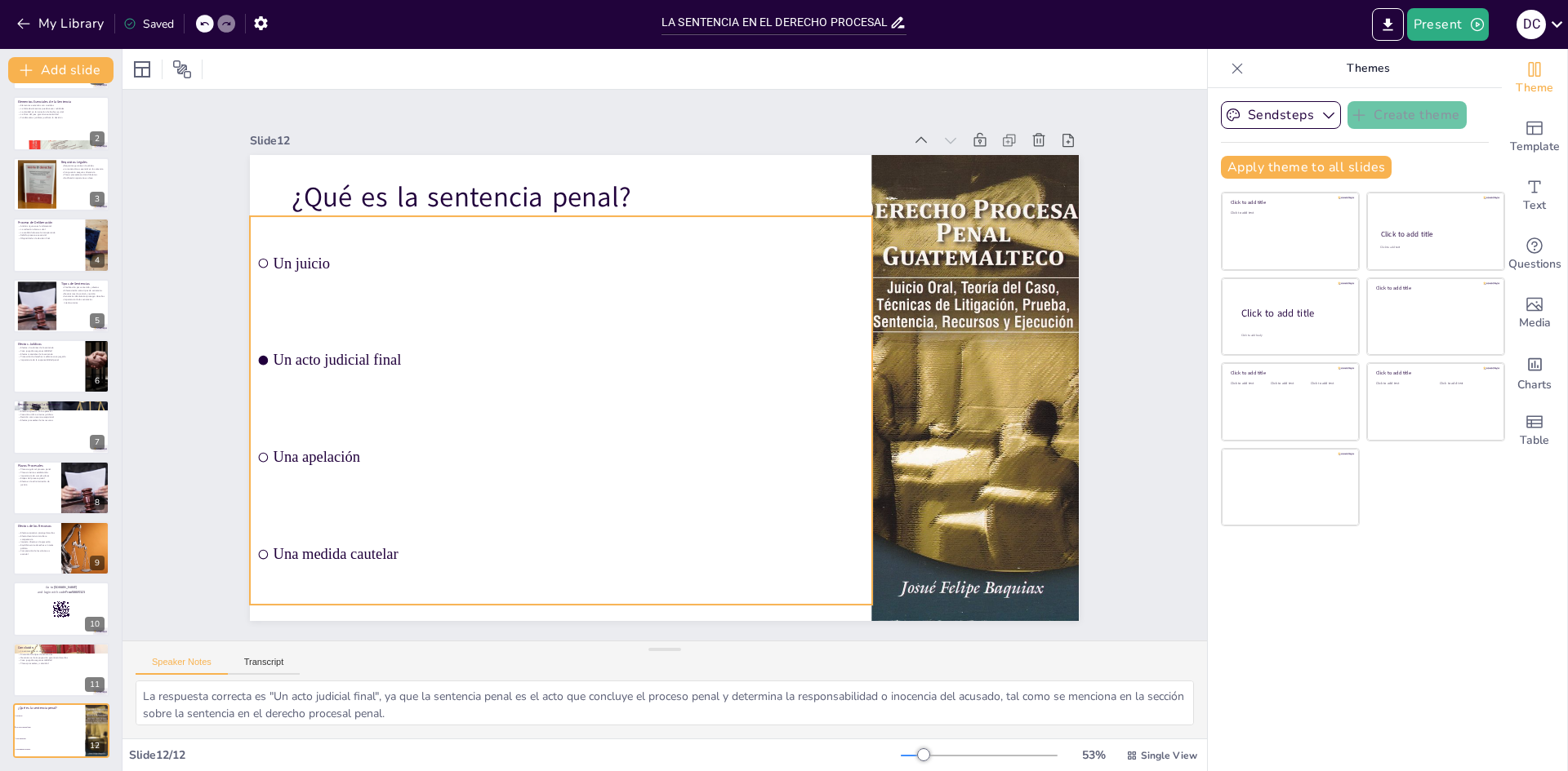
checkbox input "true"
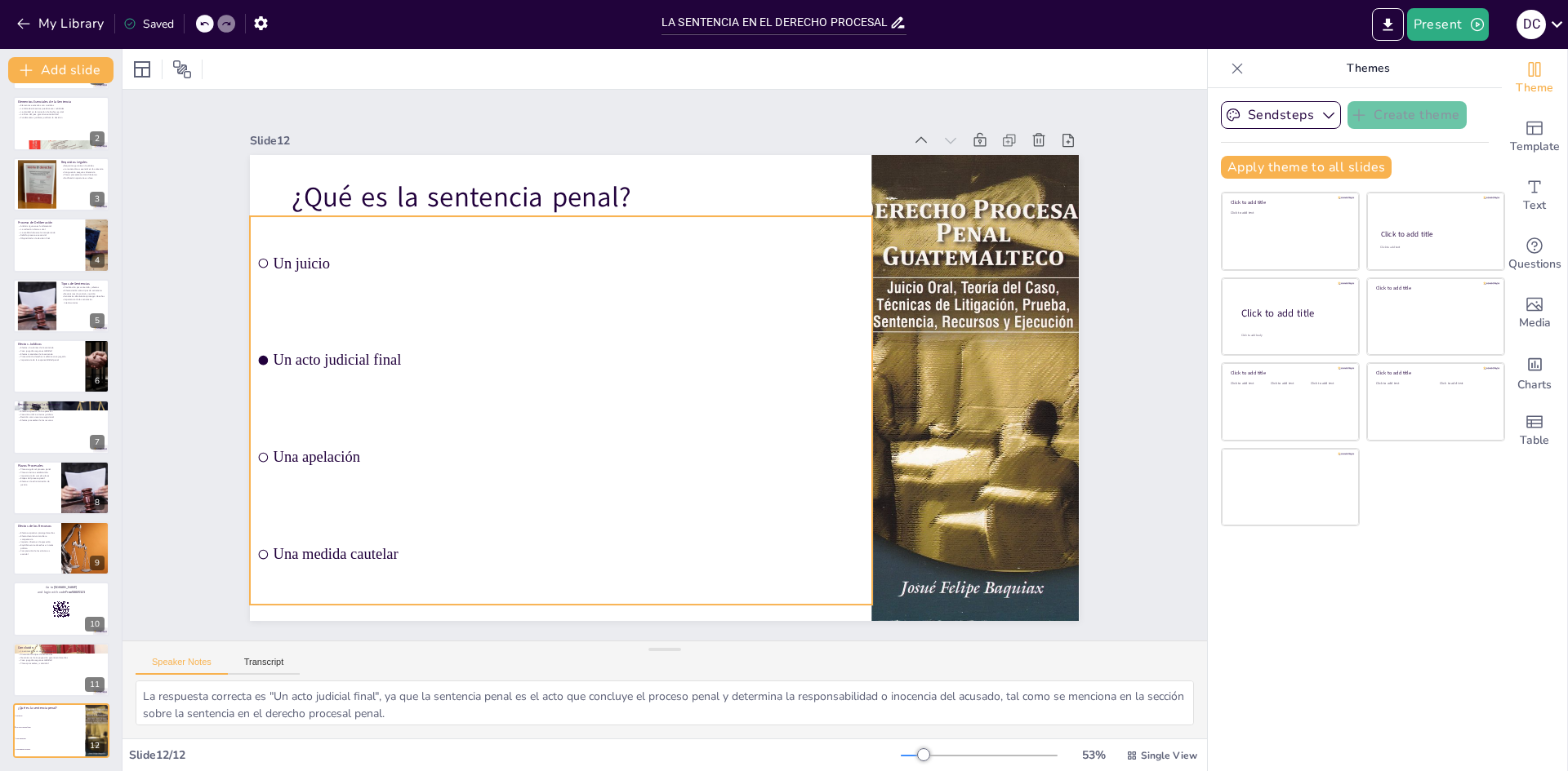
checkbox input "true"
click at [286, 259] on span "Un juicio" at bounding box center [581, 253] width 590 height 79
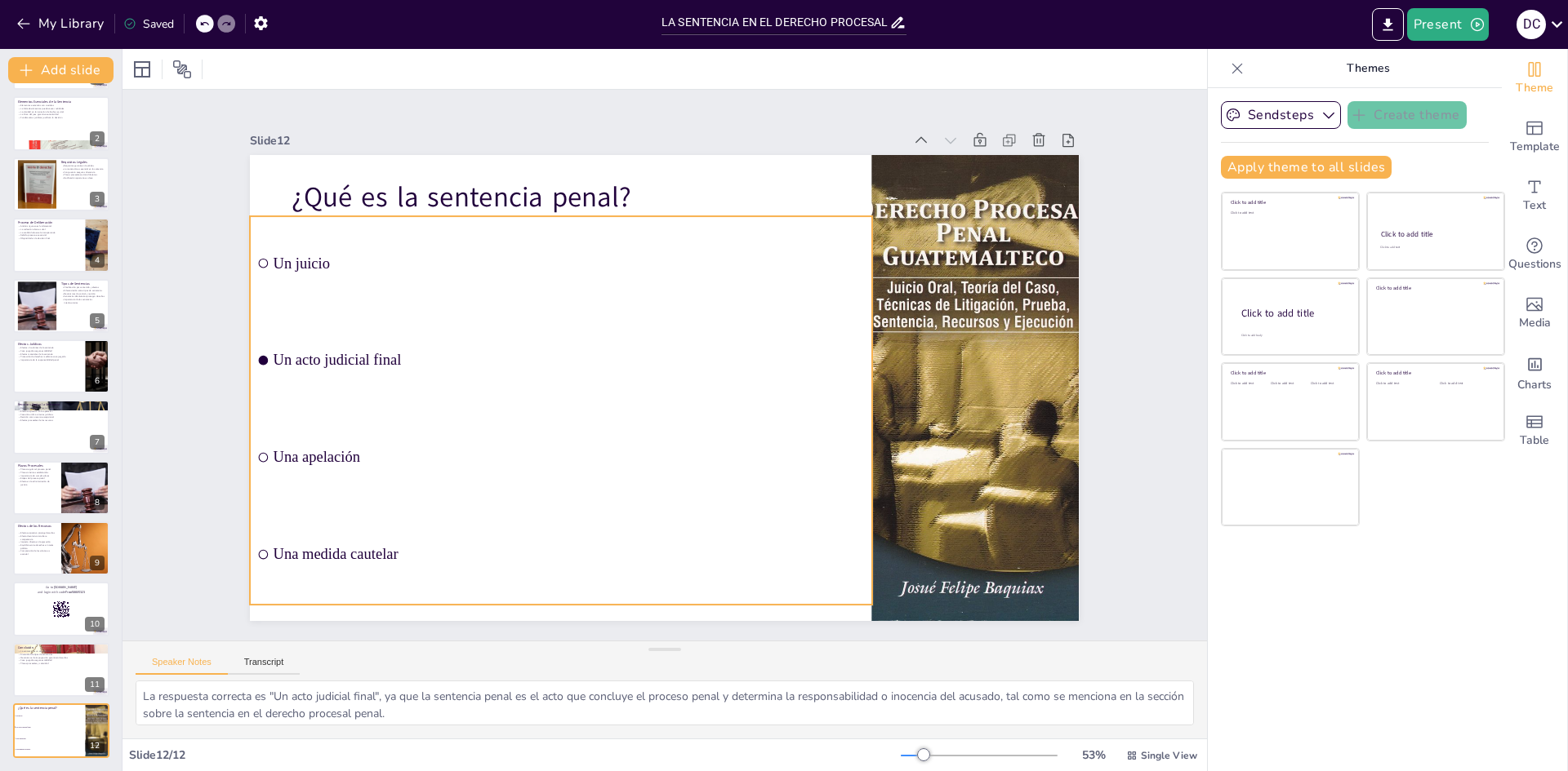
checkbox input "true"
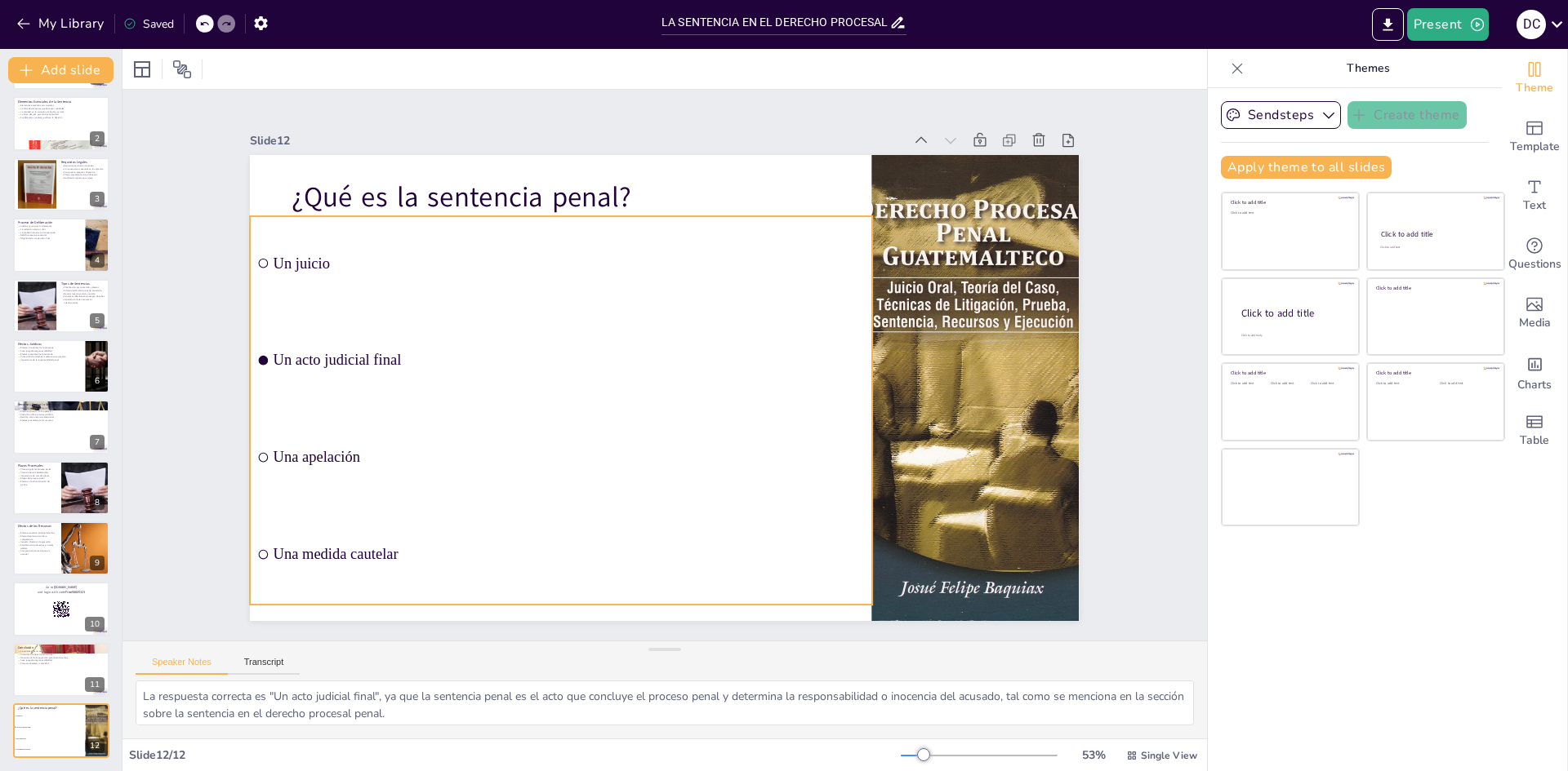
checkbox input "true"
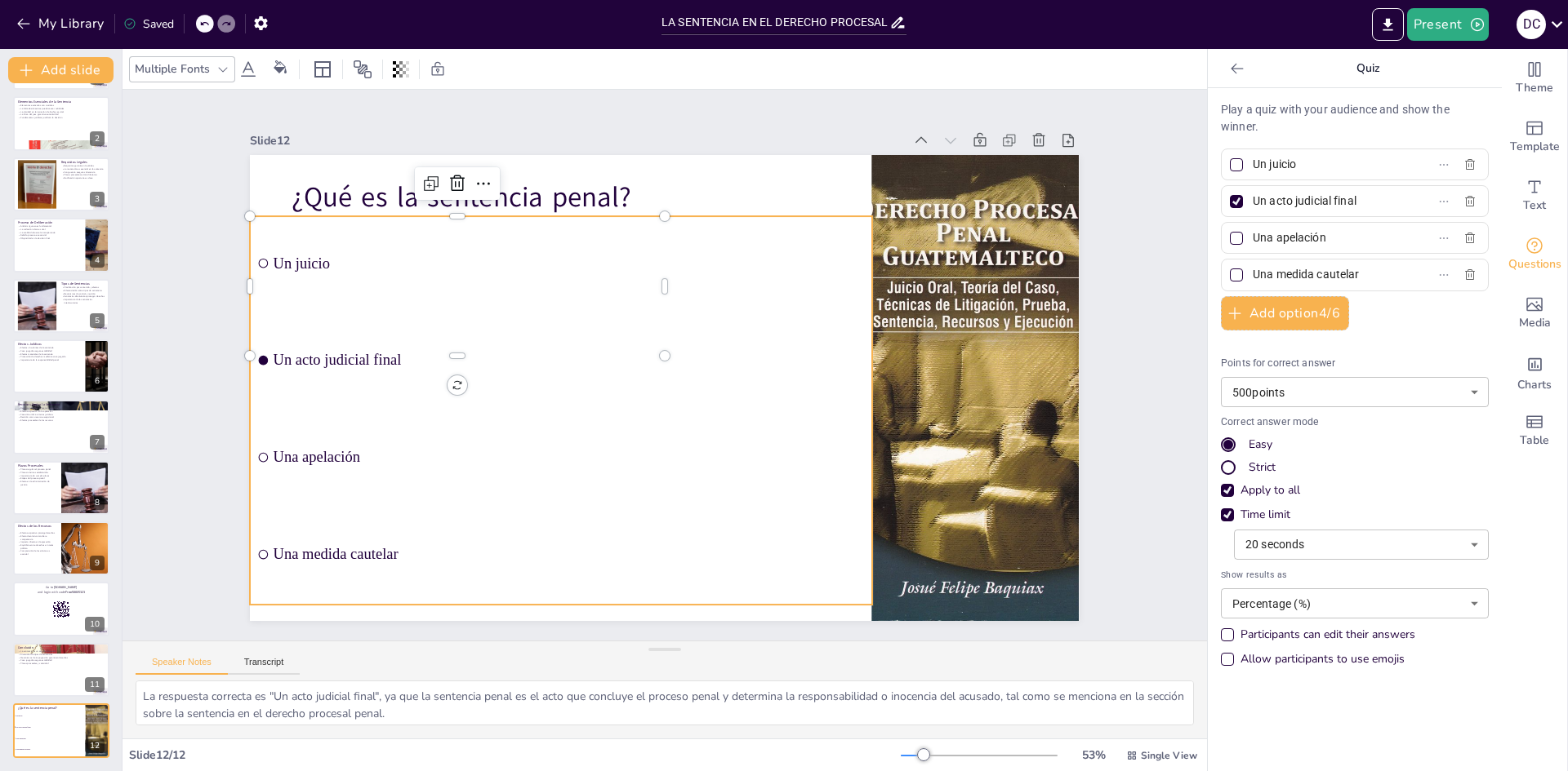
checkbox input "true"
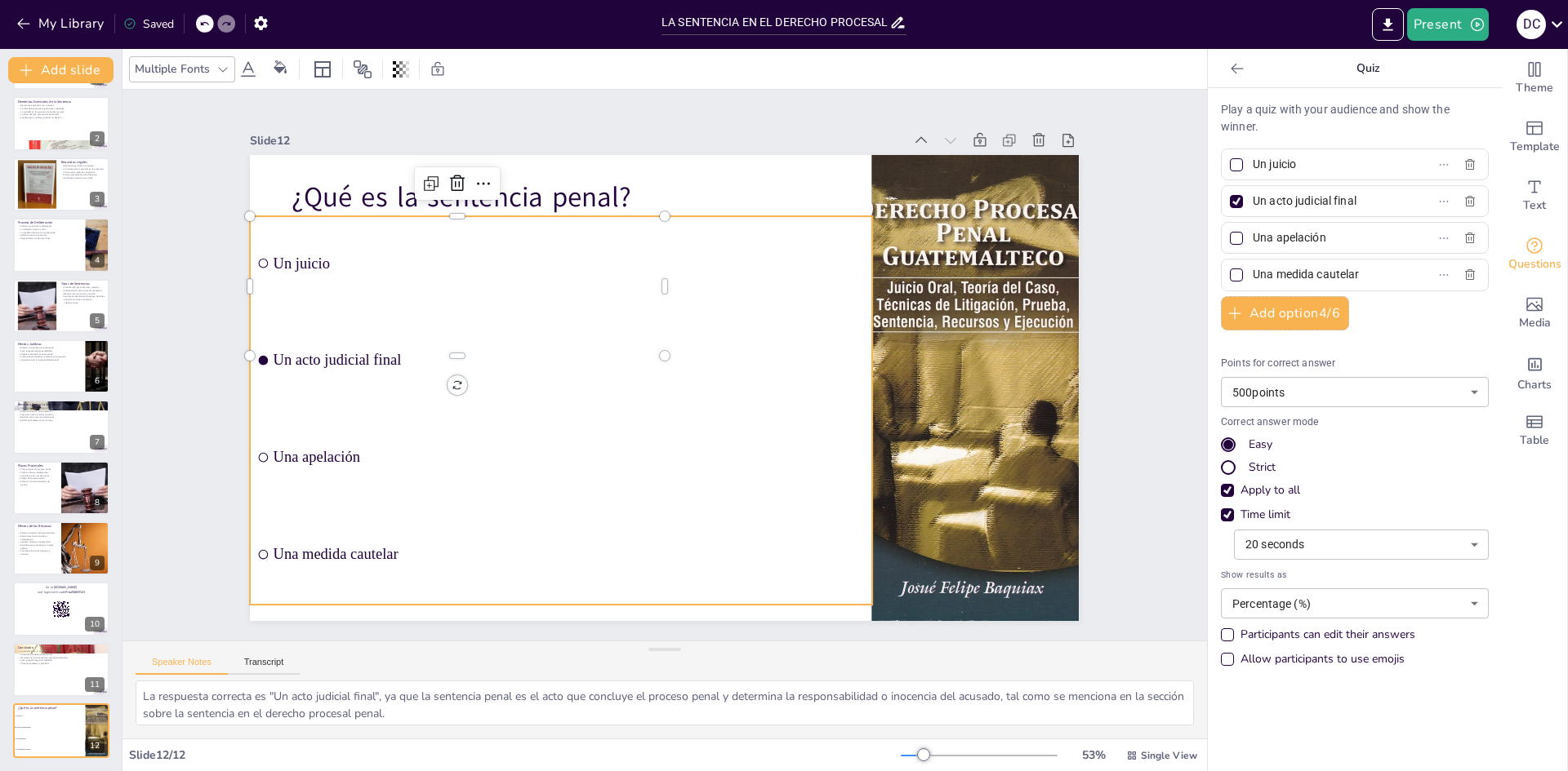
checkbox input "true"
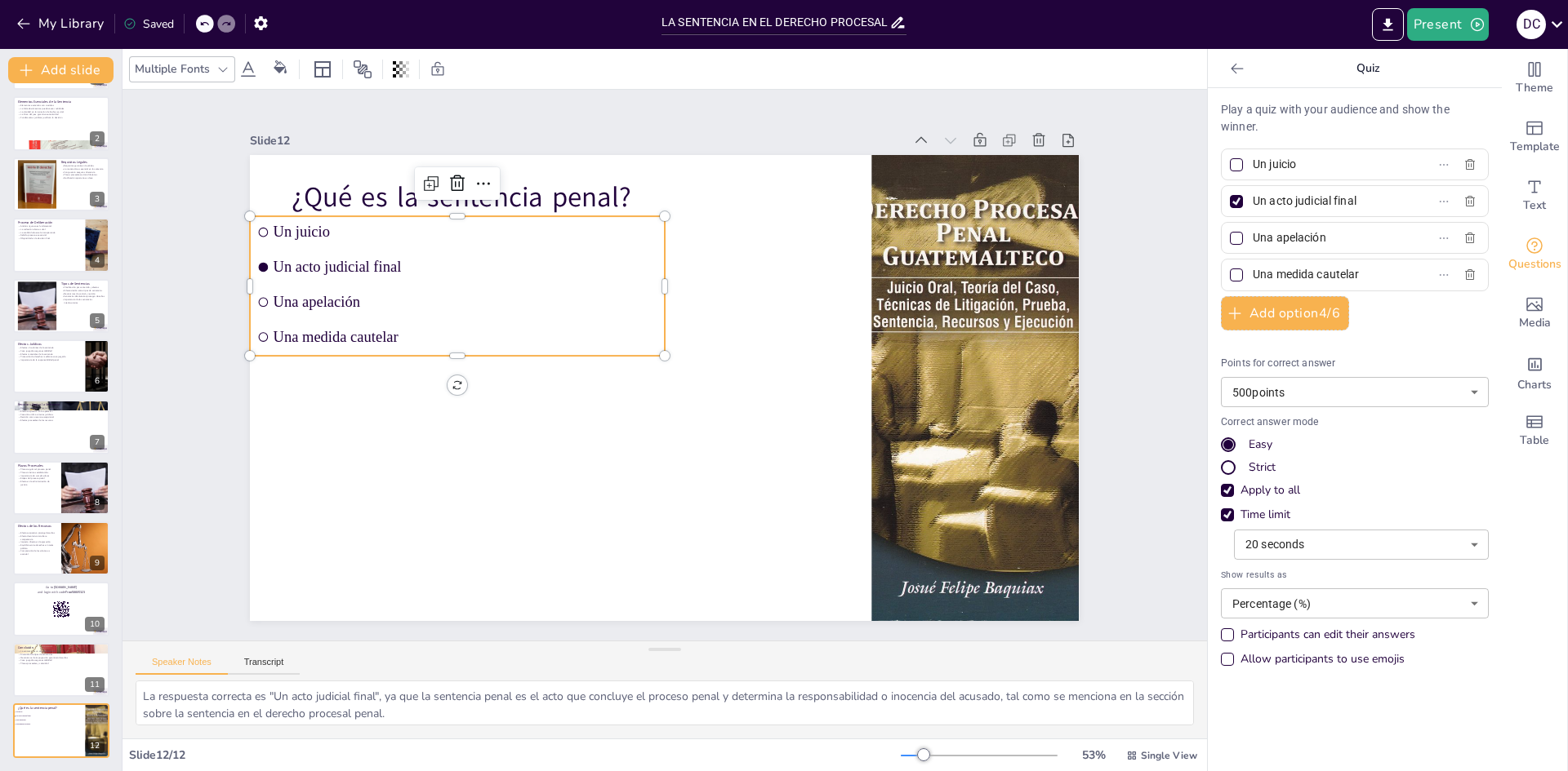
checkbox input "true"
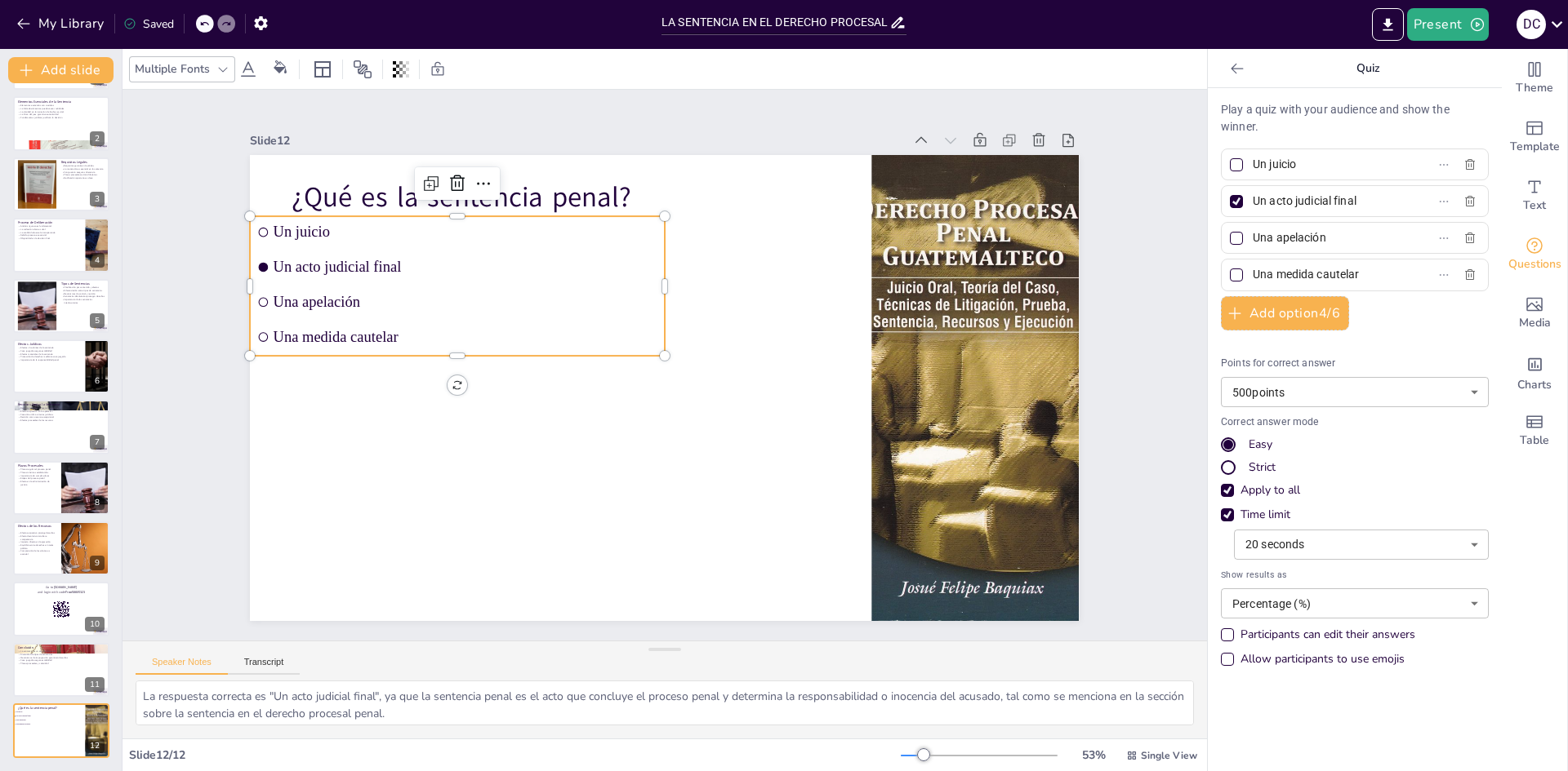
checkbox input "true"
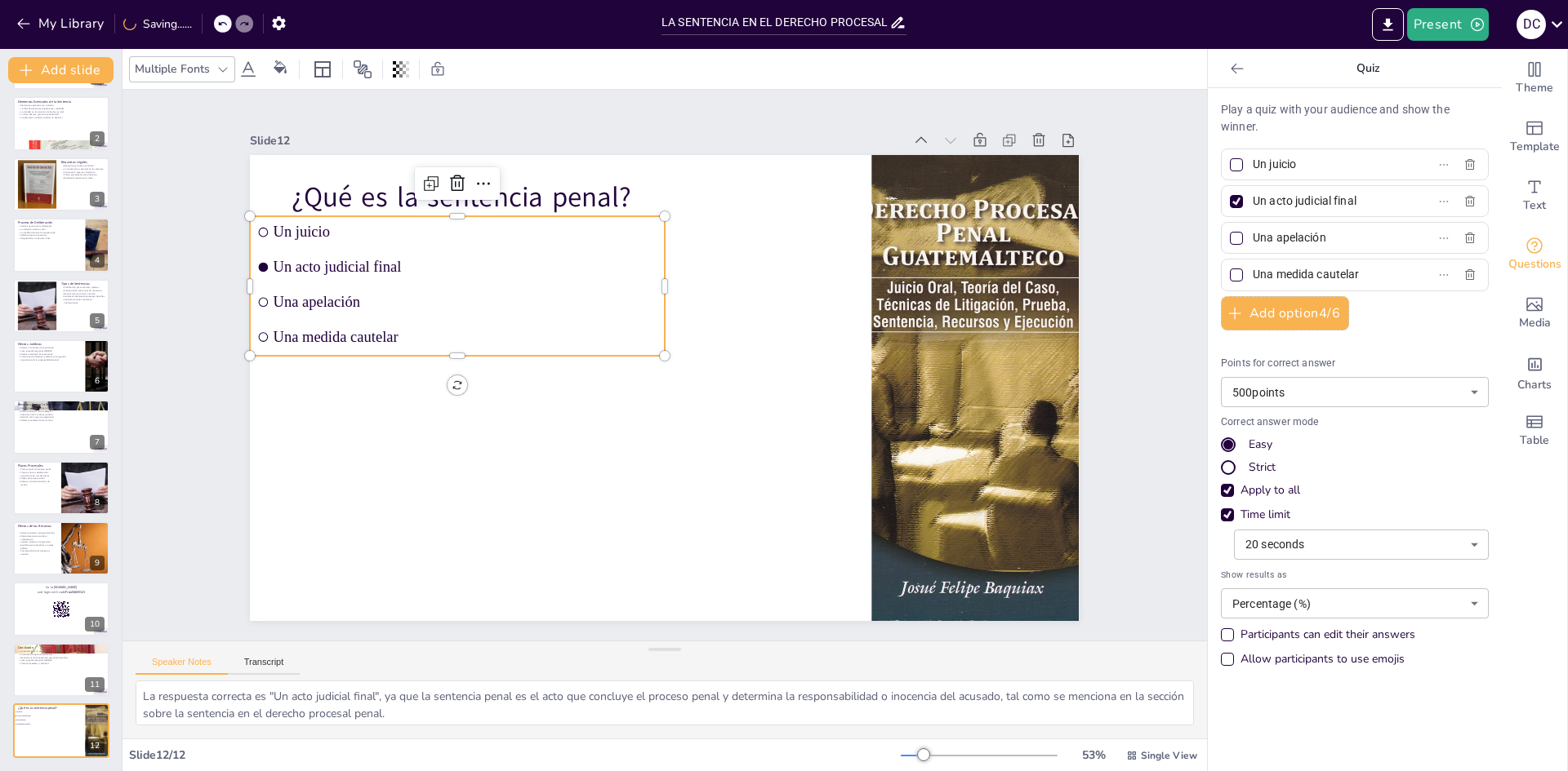
checkbox input "true"
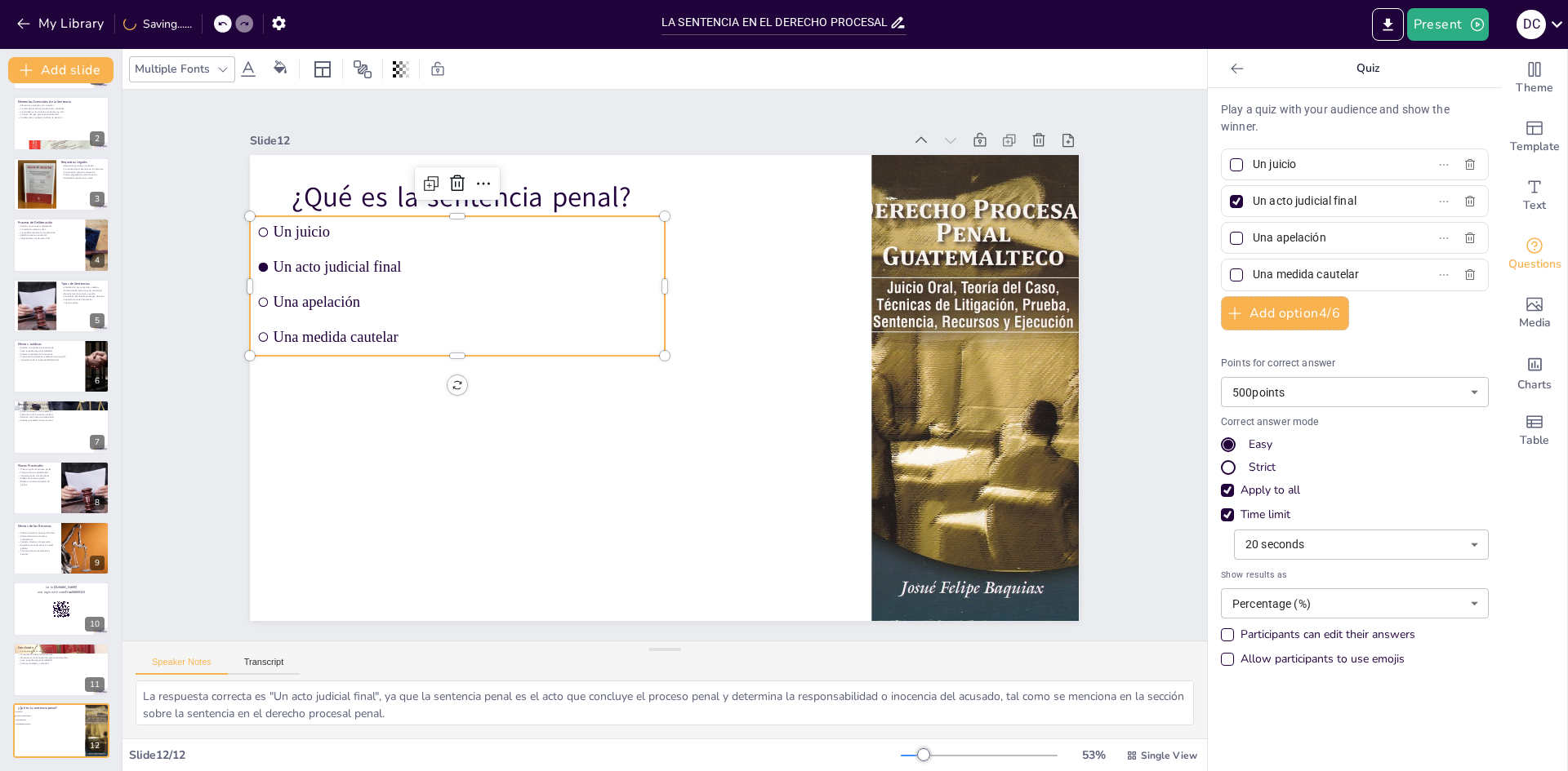
checkbox input "true"
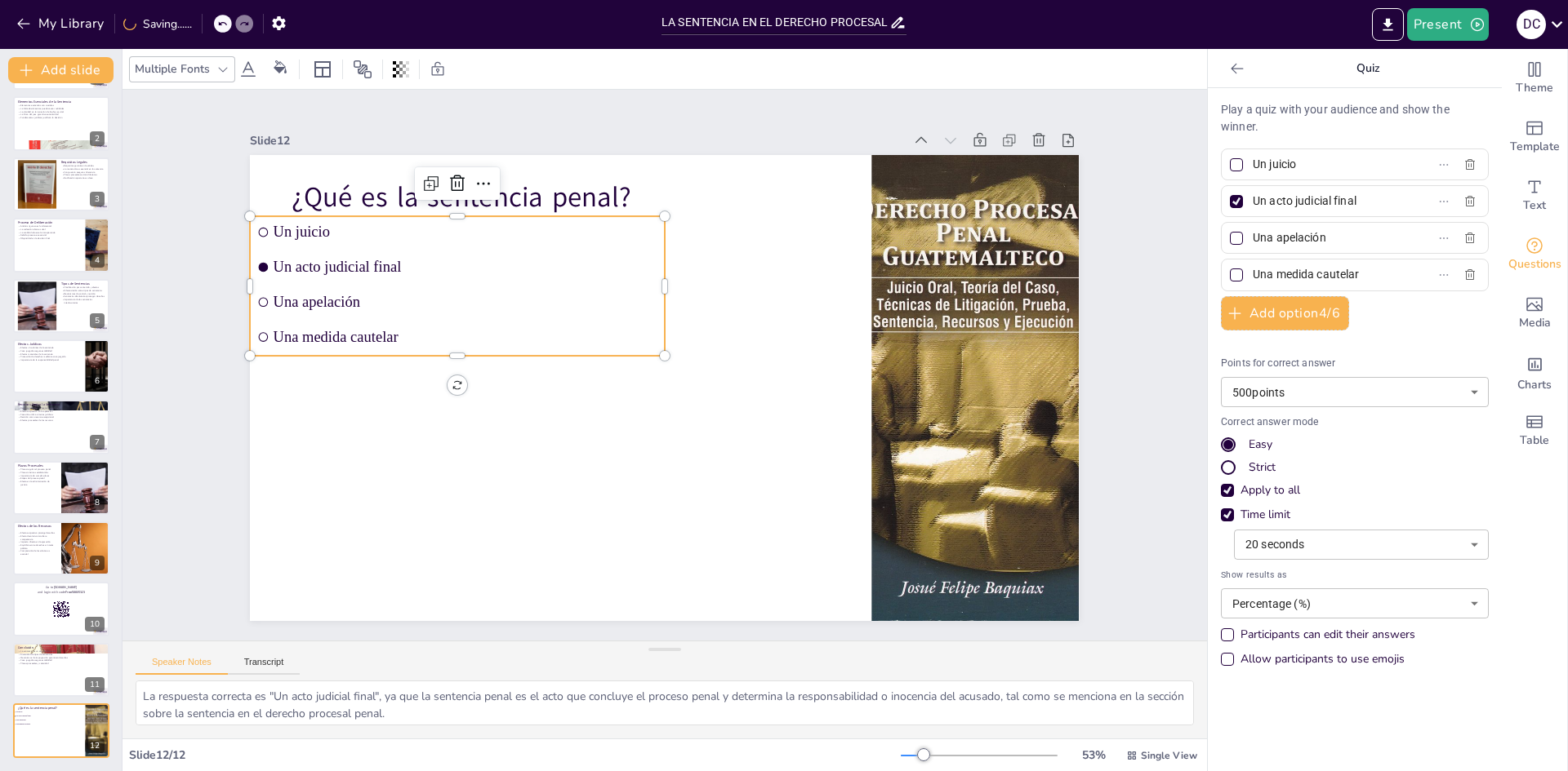
checkbox input "true"
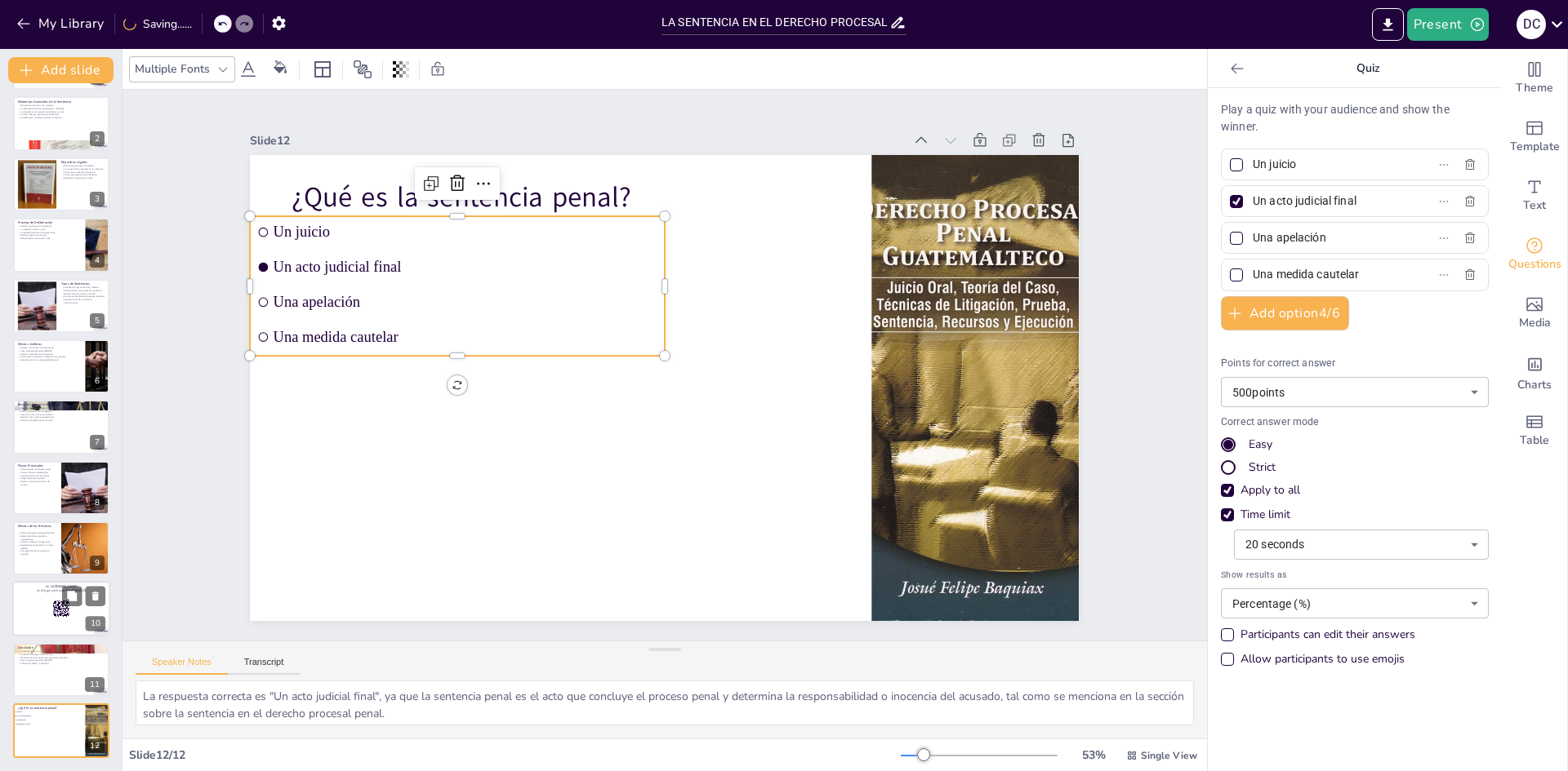
checkbox input "true"
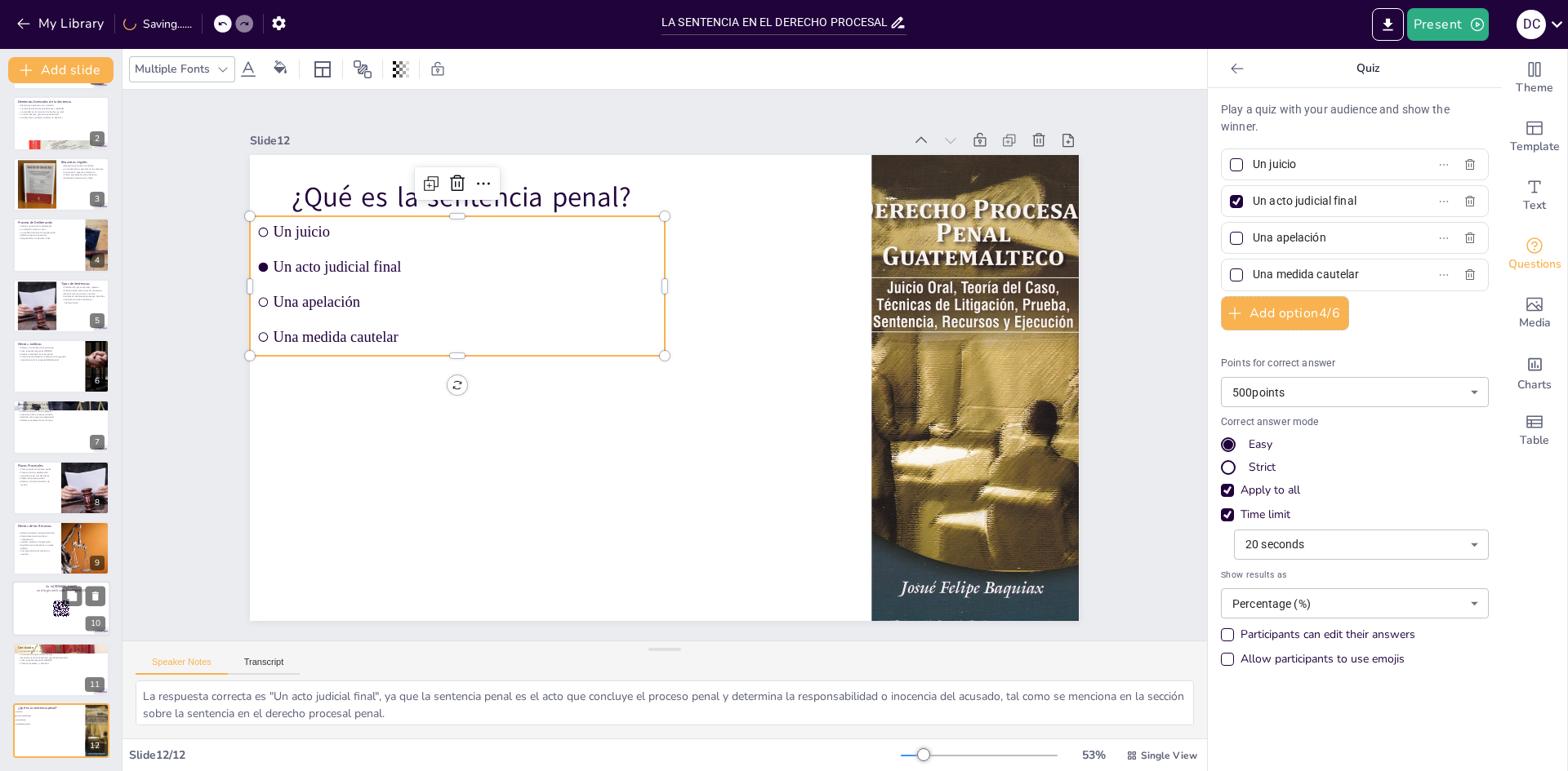
checkbox input "true"
click at [49, 620] on div at bounding box center [61, 609] width 98 height 55
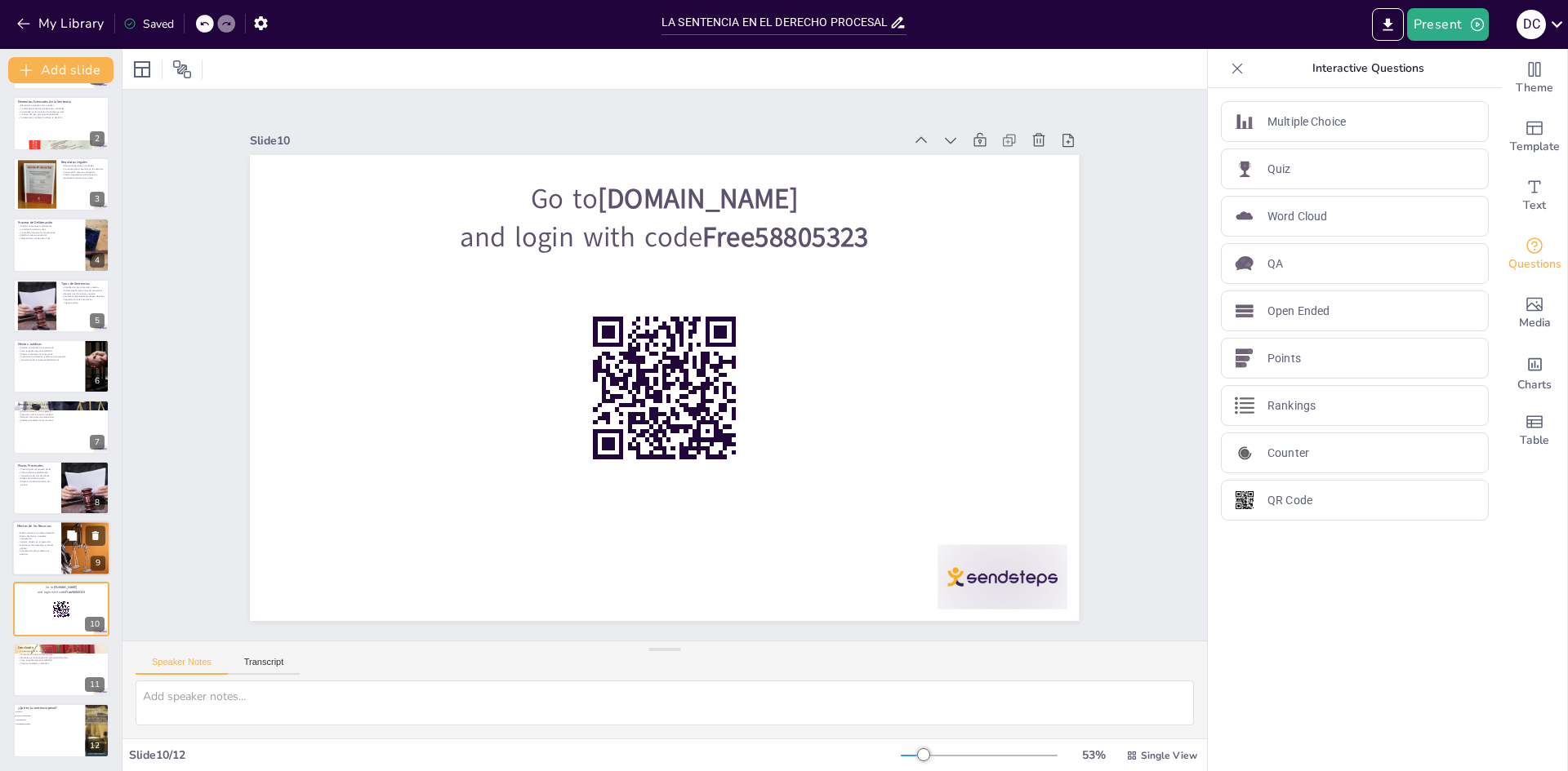
checkbox input "true"
click at [44, 545] on p "Equilibrio entre derechos e interés público" at bounding box center [37, 547] width 39 height 6
type textarea "El efecto suspensivo es fundamental para proteger los derechos del imputado, pe…"
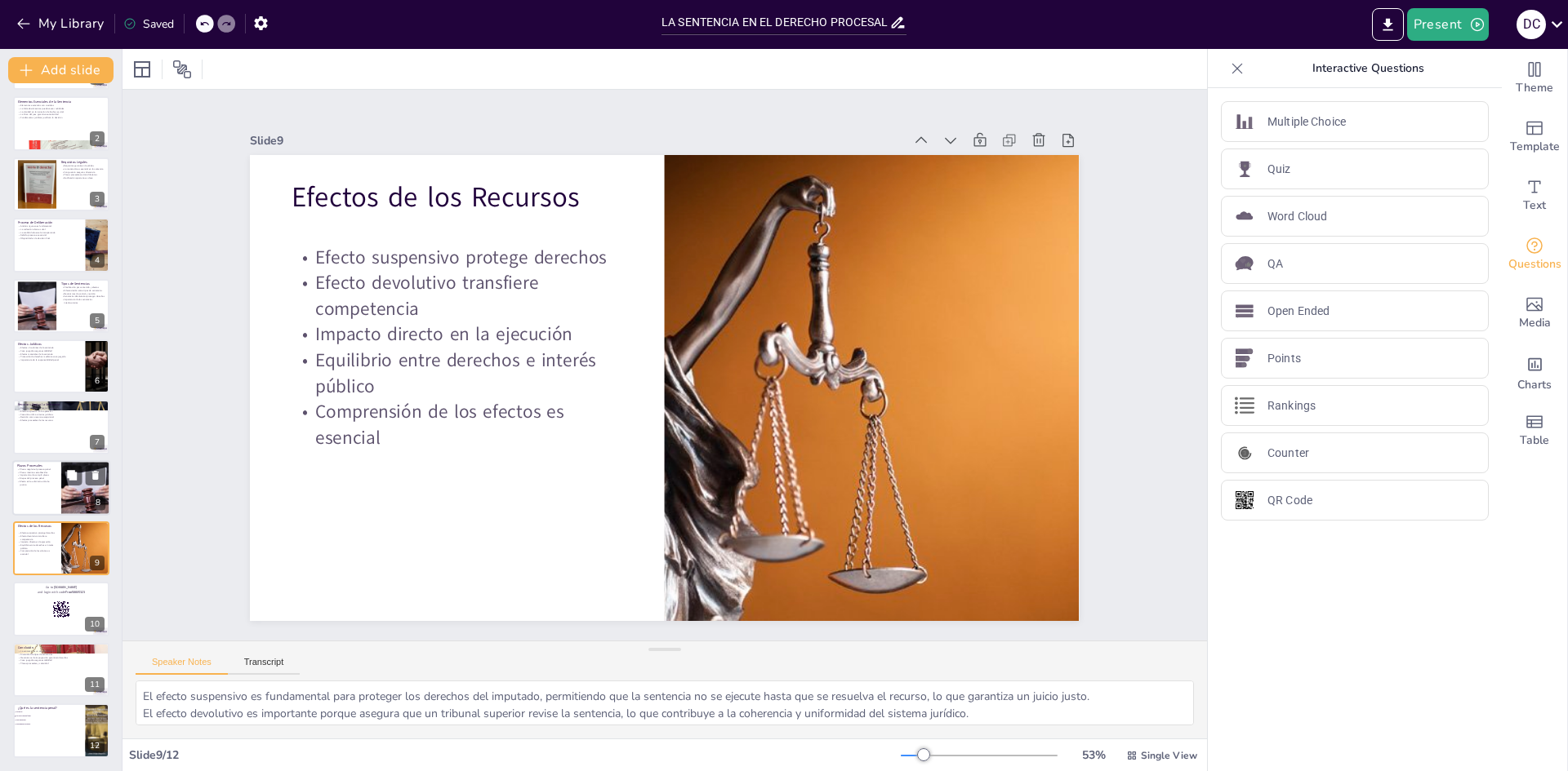
checkbox input "true"
click at [39, 483] on p "Efecto en la administración de justicia" at bounding box center [37, 483] width 39 height 6
type textarea "La regulación de los plazos procesales es esencial para asegurar que cada etapa…"
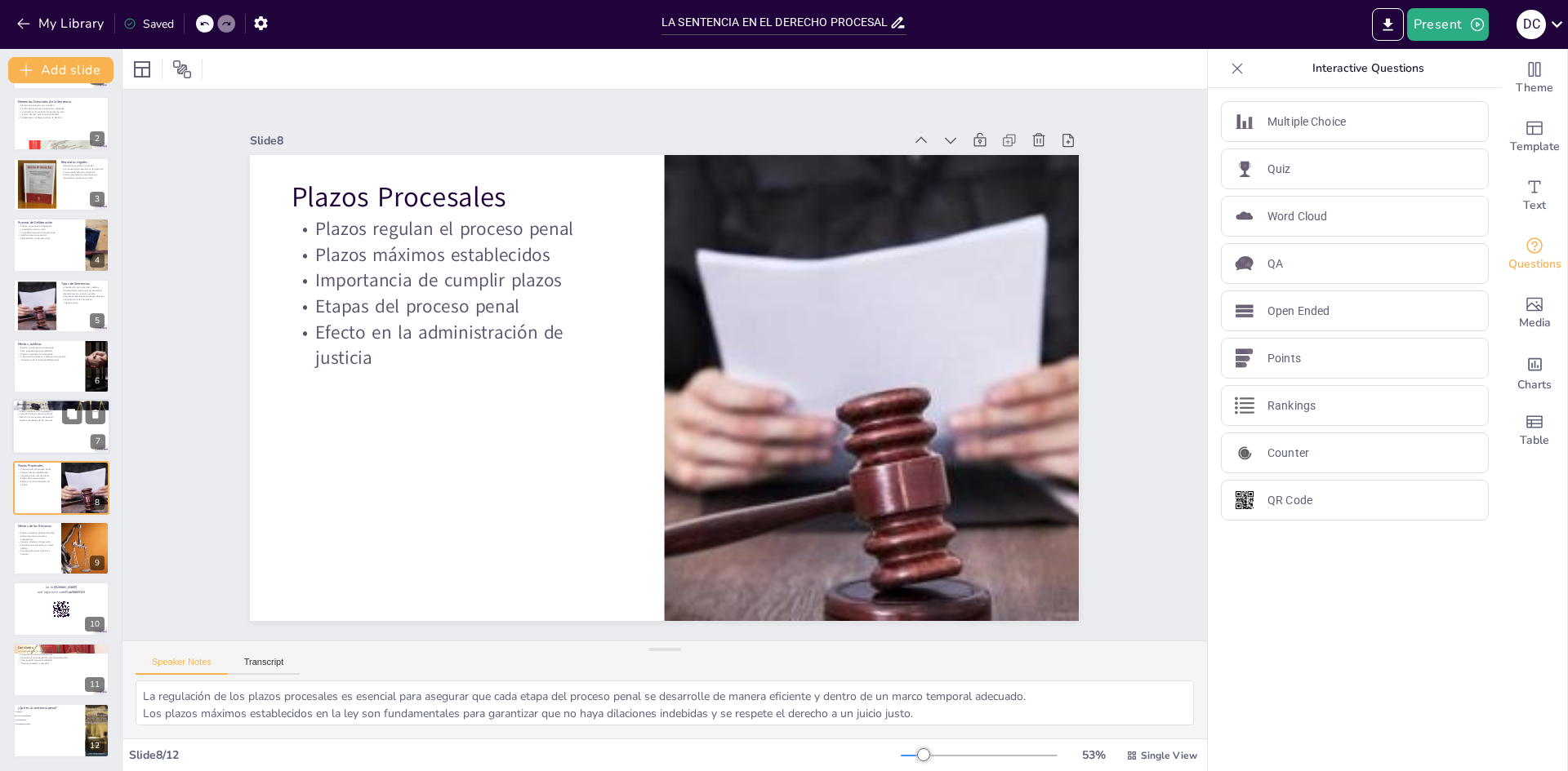
checkbox input "true"
click at [35, 426] on div at bounding box center [61, 427] width 98 height 55
type textarea "Los recursos son esenciales para permitir a las partes impugnar decisiones que …"
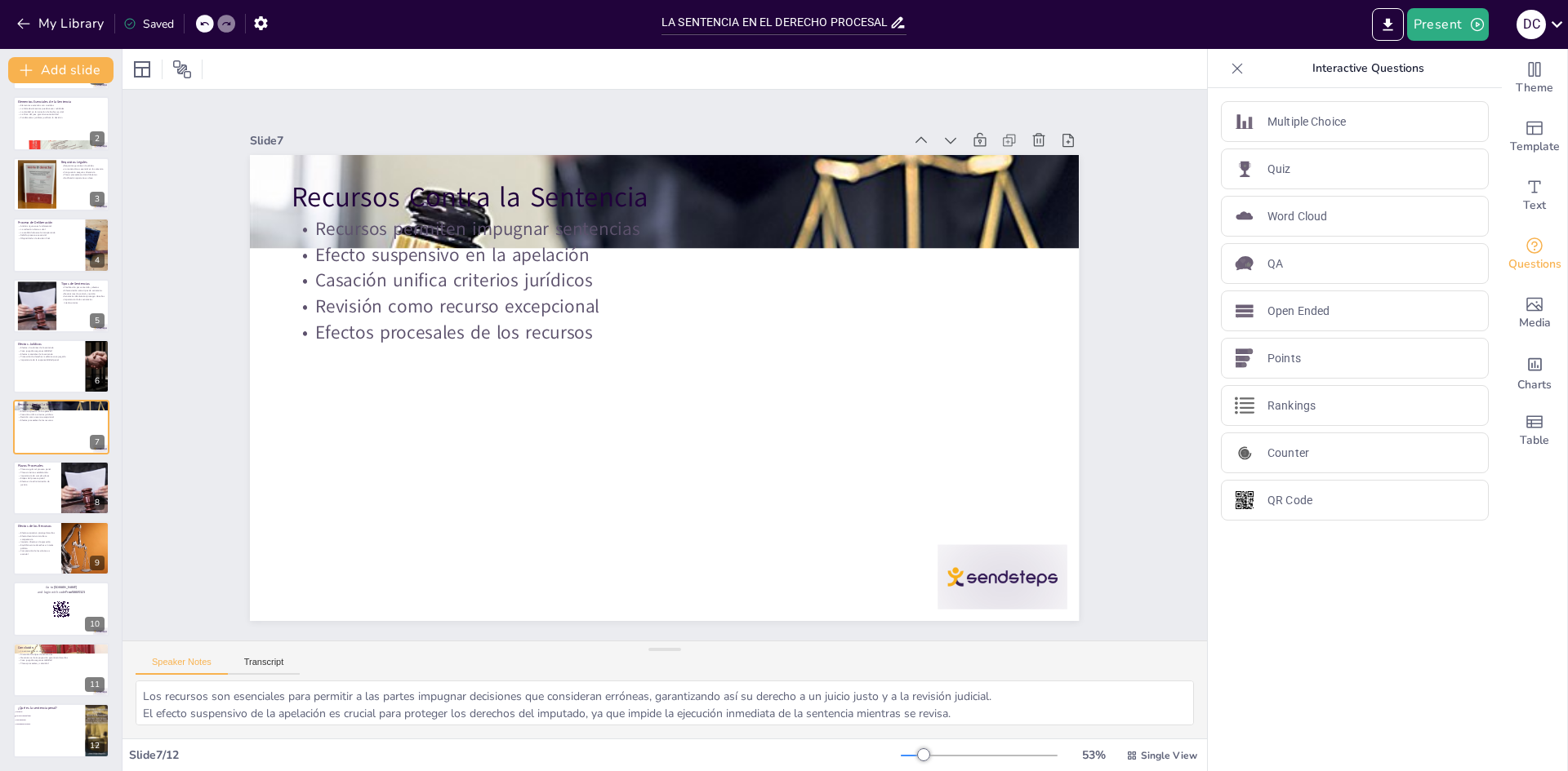
click at [1280, 742] on div "Multiple Choice Quiz Word Cloud QA Open Ended Points Rankings Counter QR Code" at bounding box center [1355, 430] width 294 height 683
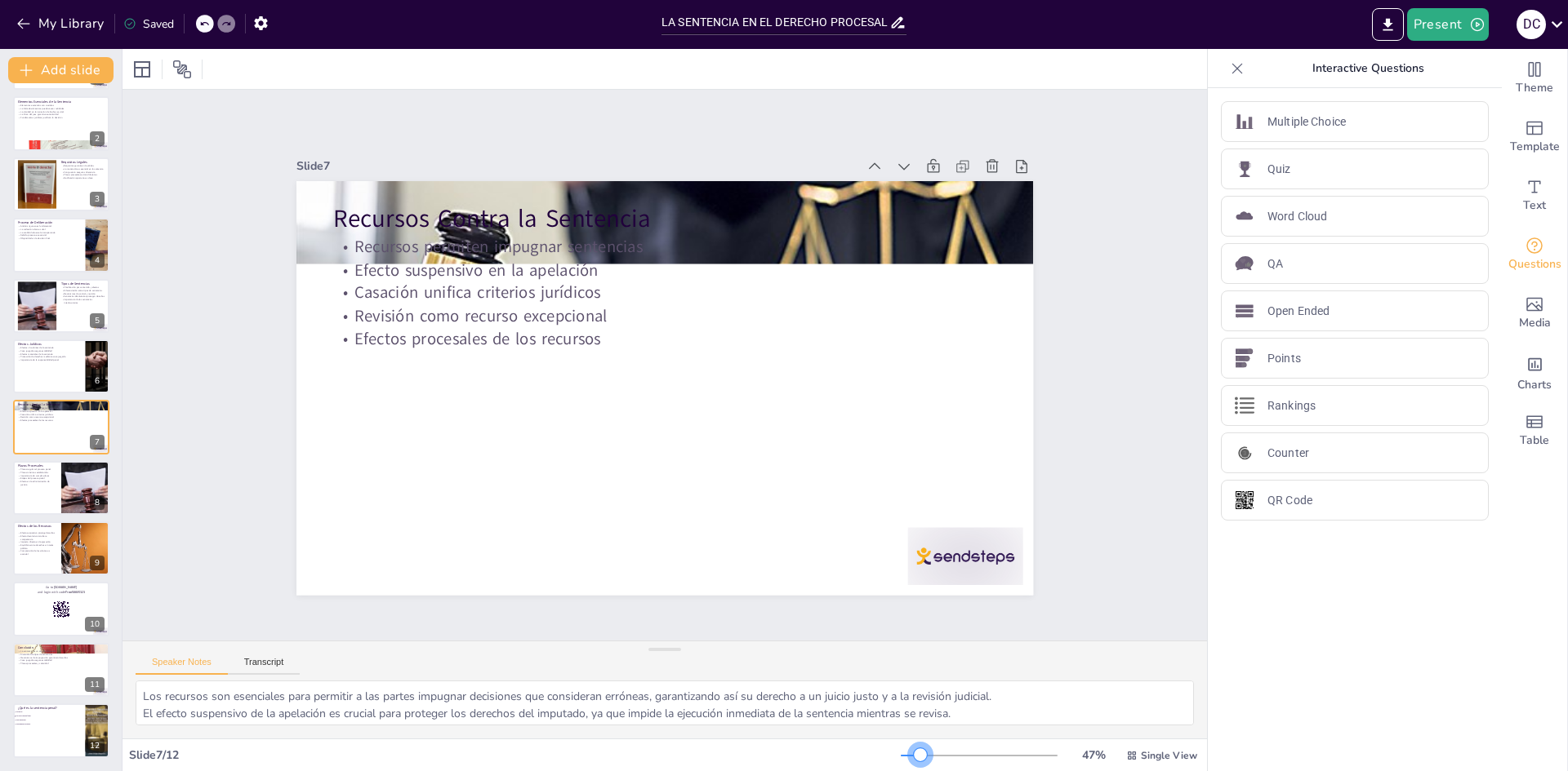
click at [914, 757] on div at bounding box center [920, 755] width 13 height 13
checkbox input "true"
click at [39, 193] on div at bounding box center [37, 184] width 39 height 49
type textarea "Los requisitos legales son fundamentales para asegurar la validez de la sentenc…"
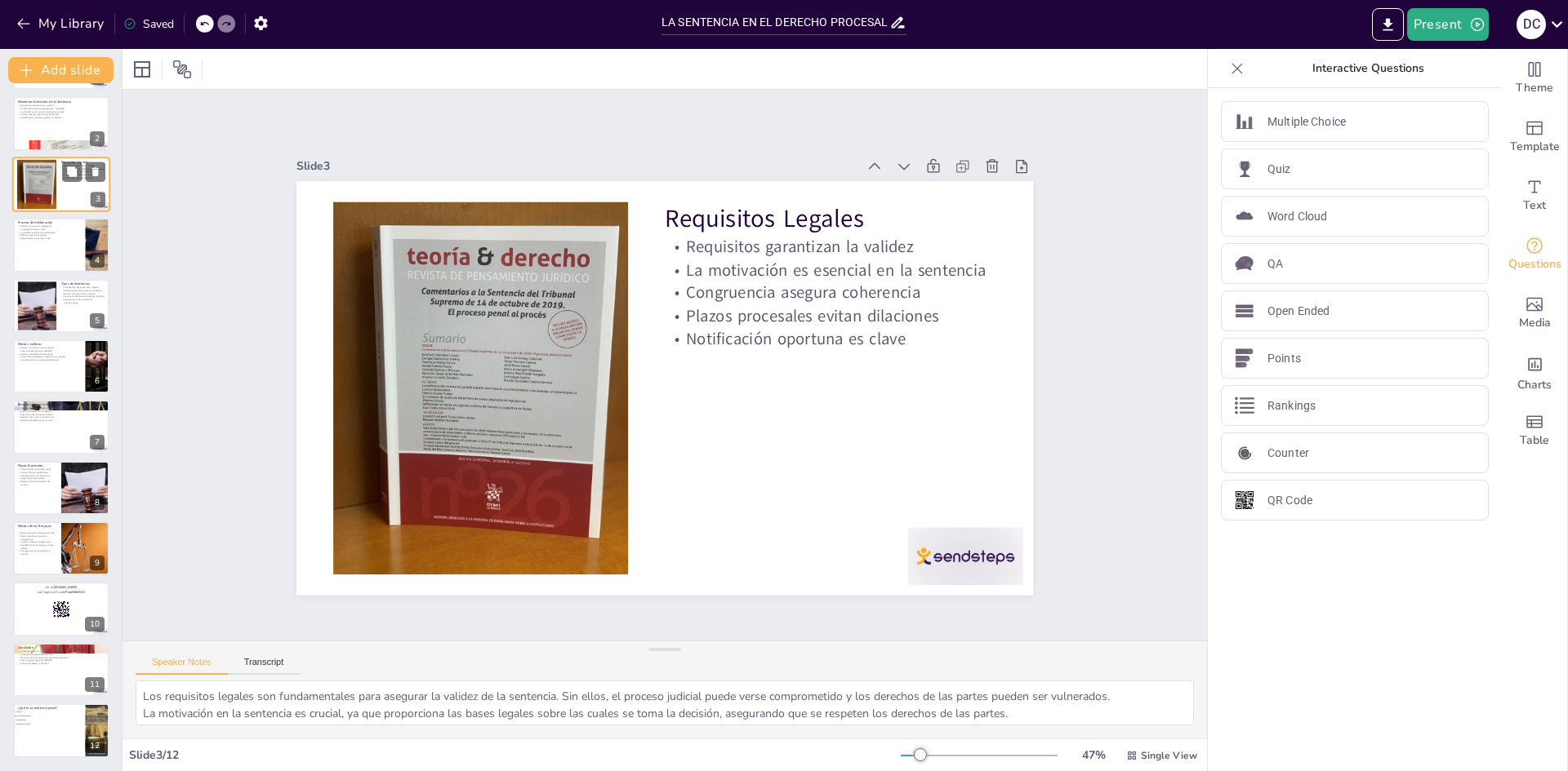
scroll to position [0, 0]
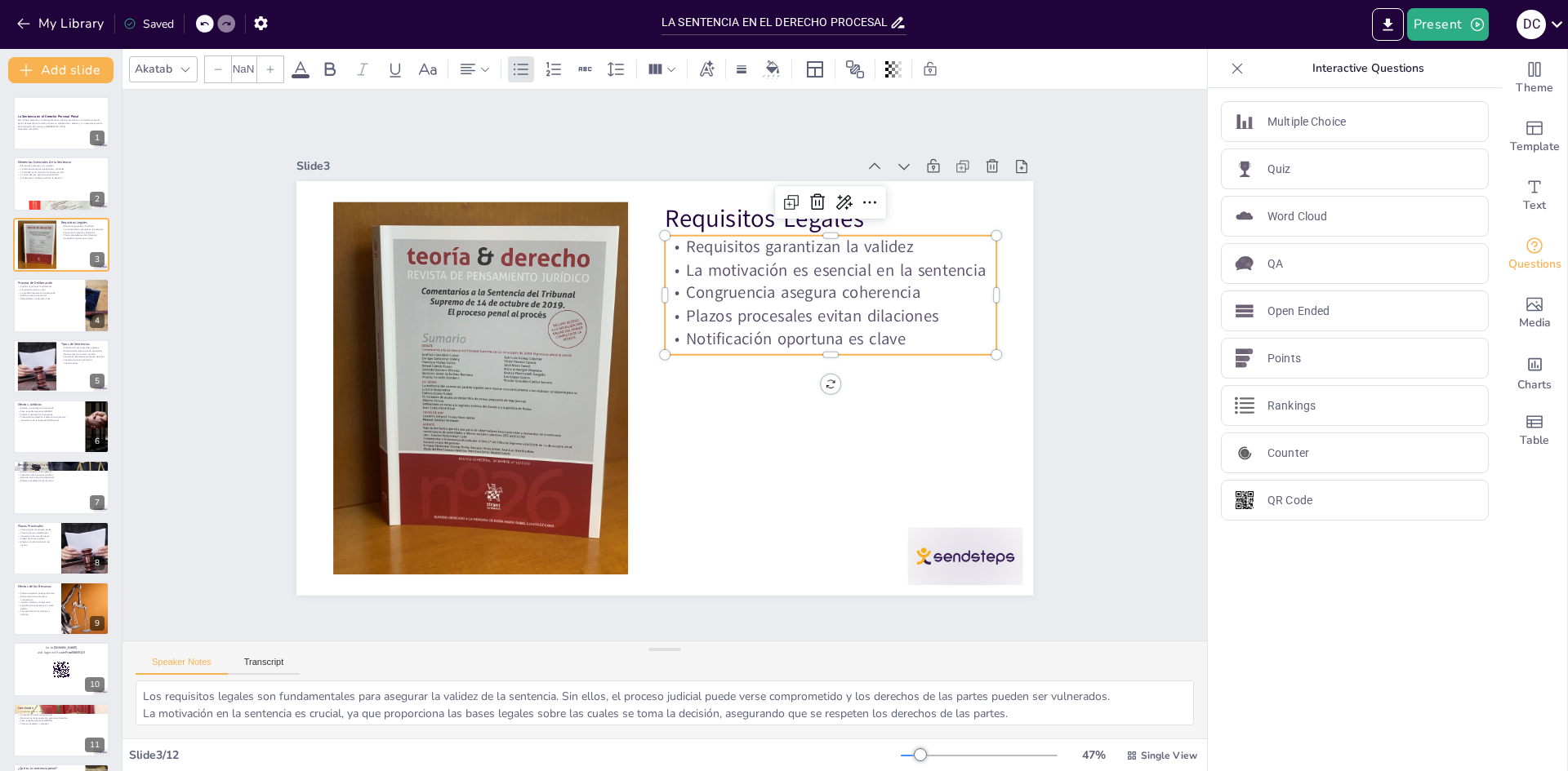
checkbox input "true"
type input "32"
click at [782, 316] on p "Plazos procesales evitan dilaciones" at bounding box center [828, 423] width 282 height 213
click at [891, 325] on icon at bounding box center [905, 339] width 28 height 28
click at [859, 227] on div at bounding box center [874, 243] width 31 height 31
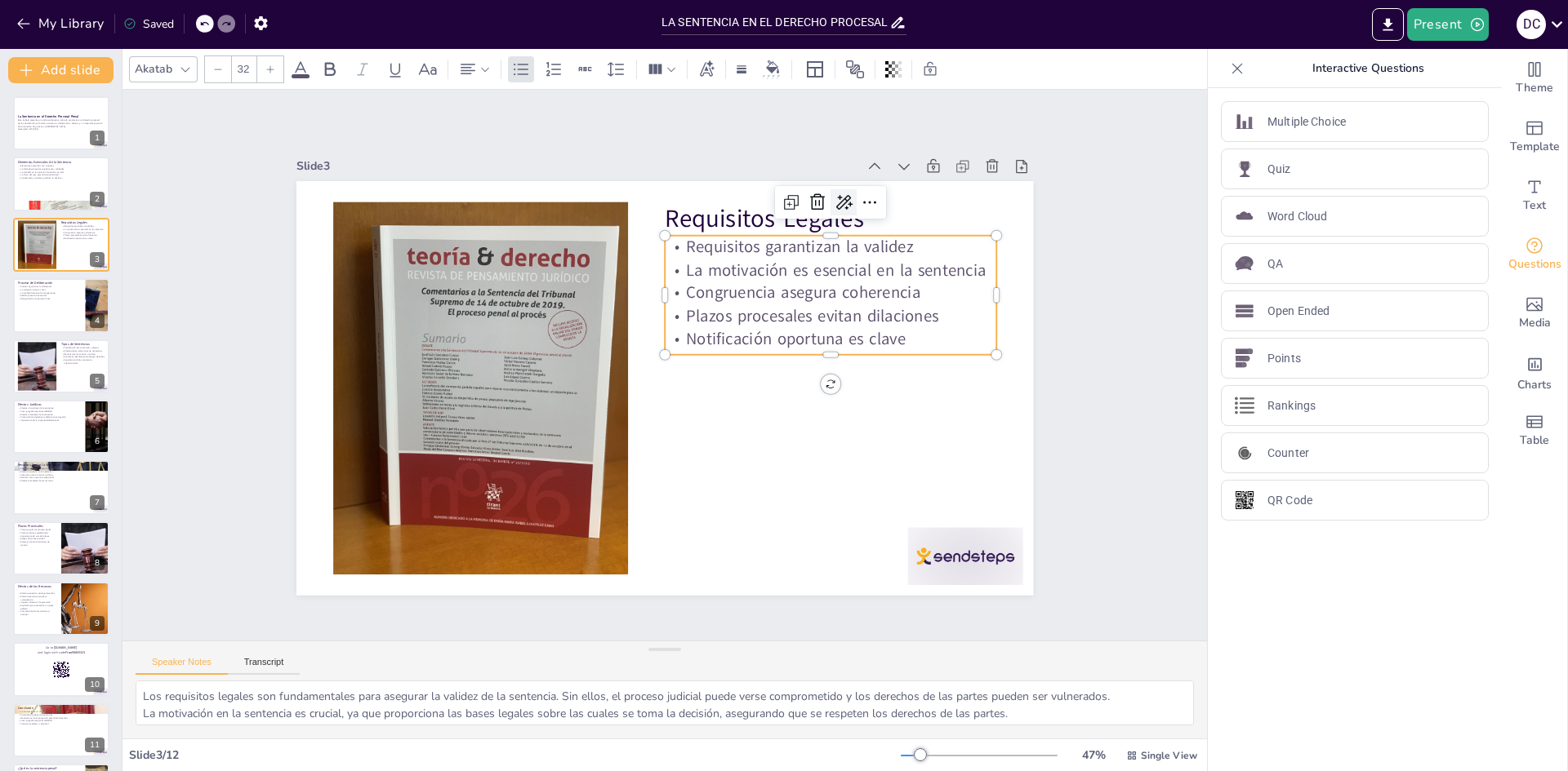
click at [849, 212] on icon at bounding box center [859, 222] width 21 height 21
click at [706, 592] on icon at bounding box center [691, 606] width 28 height 28
click at [797, 206] on icon at bounding box center [807, 217] width 21 height 21
checkbox input "true"
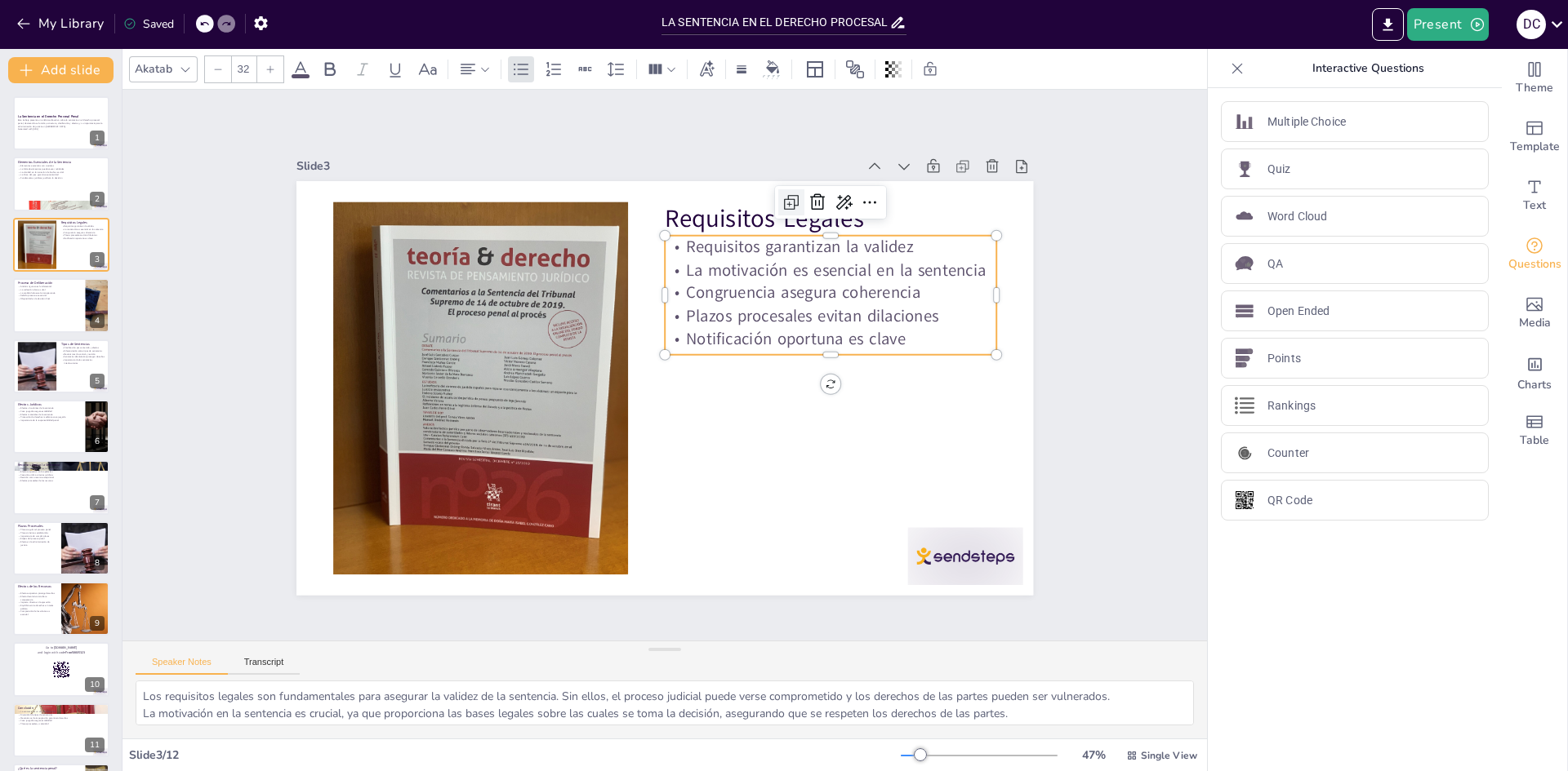
type input "--"
checkbox input "true"
type input "32"
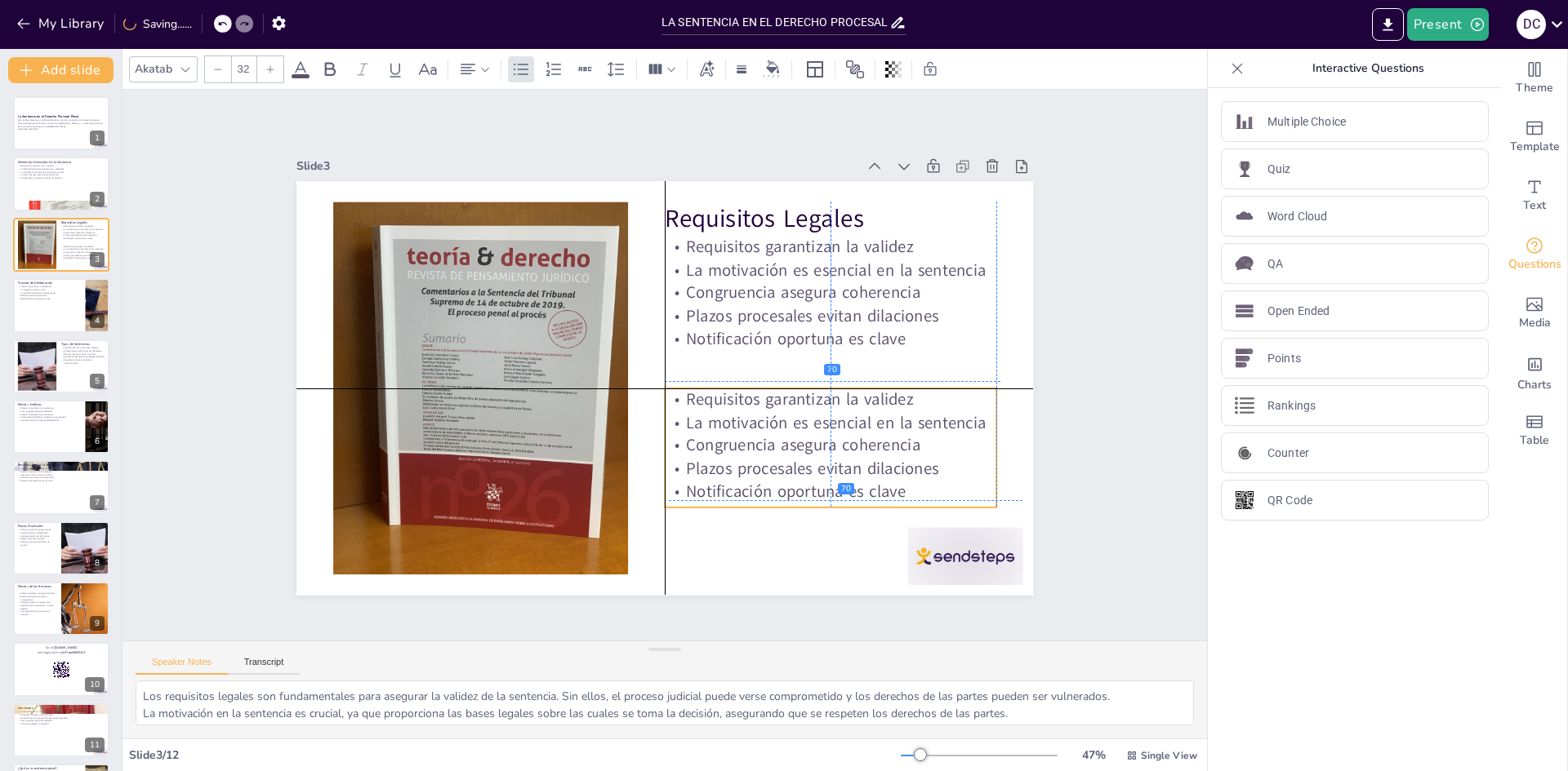
drag, startPoint x: 848, startPoint y: 234, endPoint x: 848, endPoint y: 383, distance: 149.0
click at [848, 388] on p "Requisitos garantizan la validez" at bounding box center [826, 416] width 332 height 57
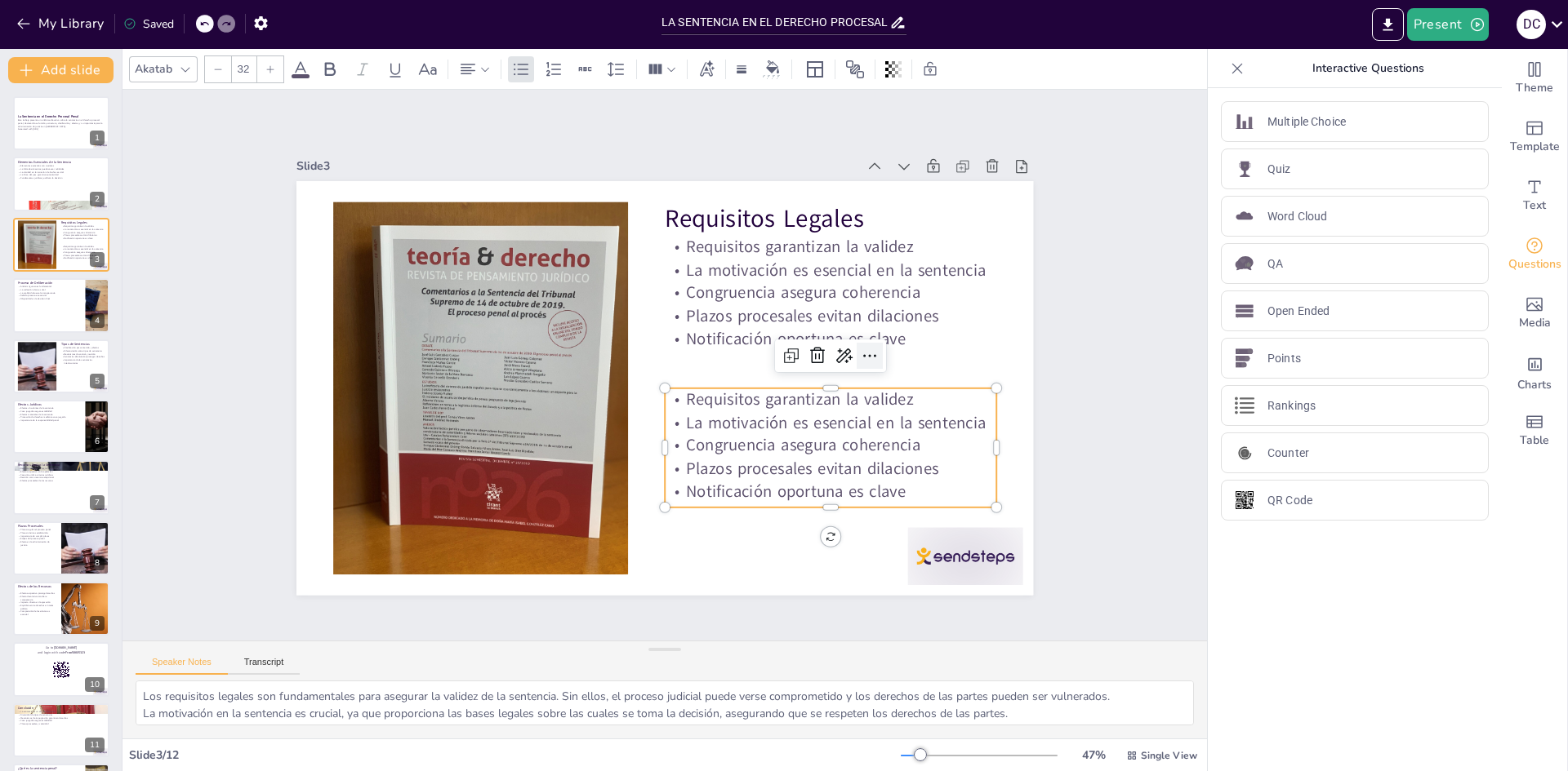
click at [859, 367] on icon at bounding box center [870, 377] width 21 height 21
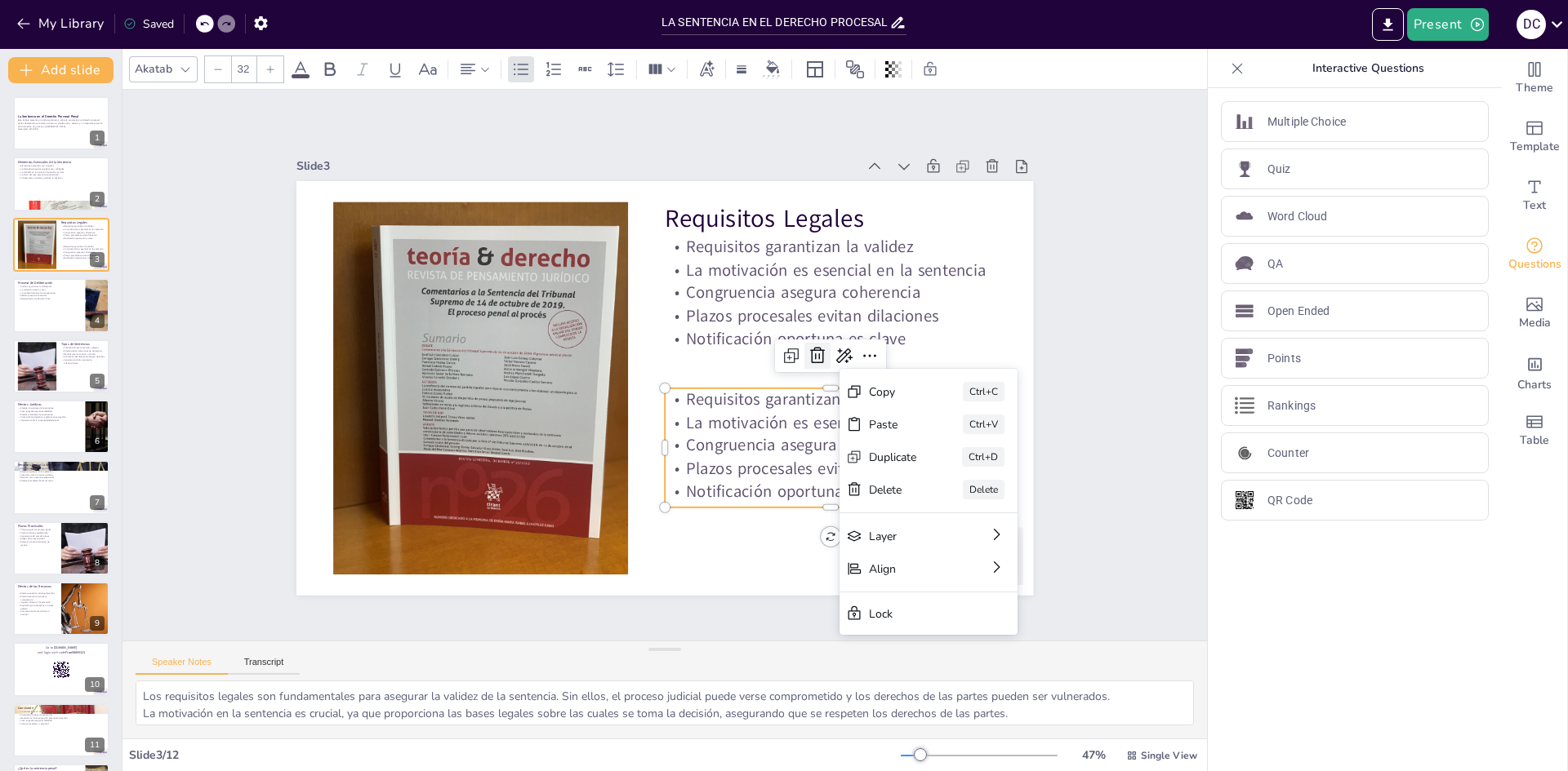
click at [788, 458] on icon at bounding box center [774, 471] width 28 height 28
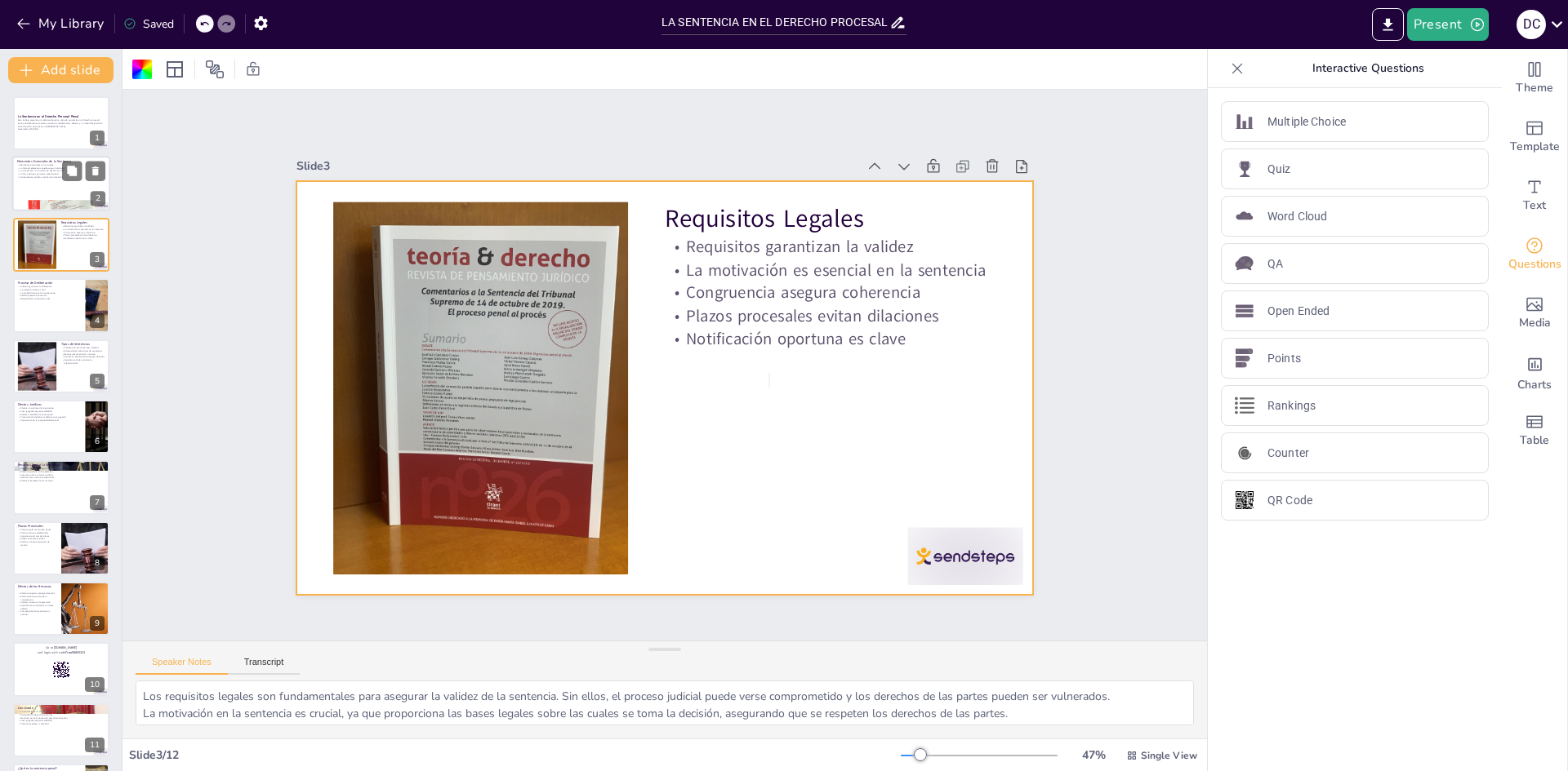
checkbox input "true"
click at [48, 166] on p "La falta de elementos puede causar nulidades" at bounding box center [61, 167] width 88 height 3
type textarea "Los elementos esenciales de la sentencia son fundamentales para su validez y ef…"
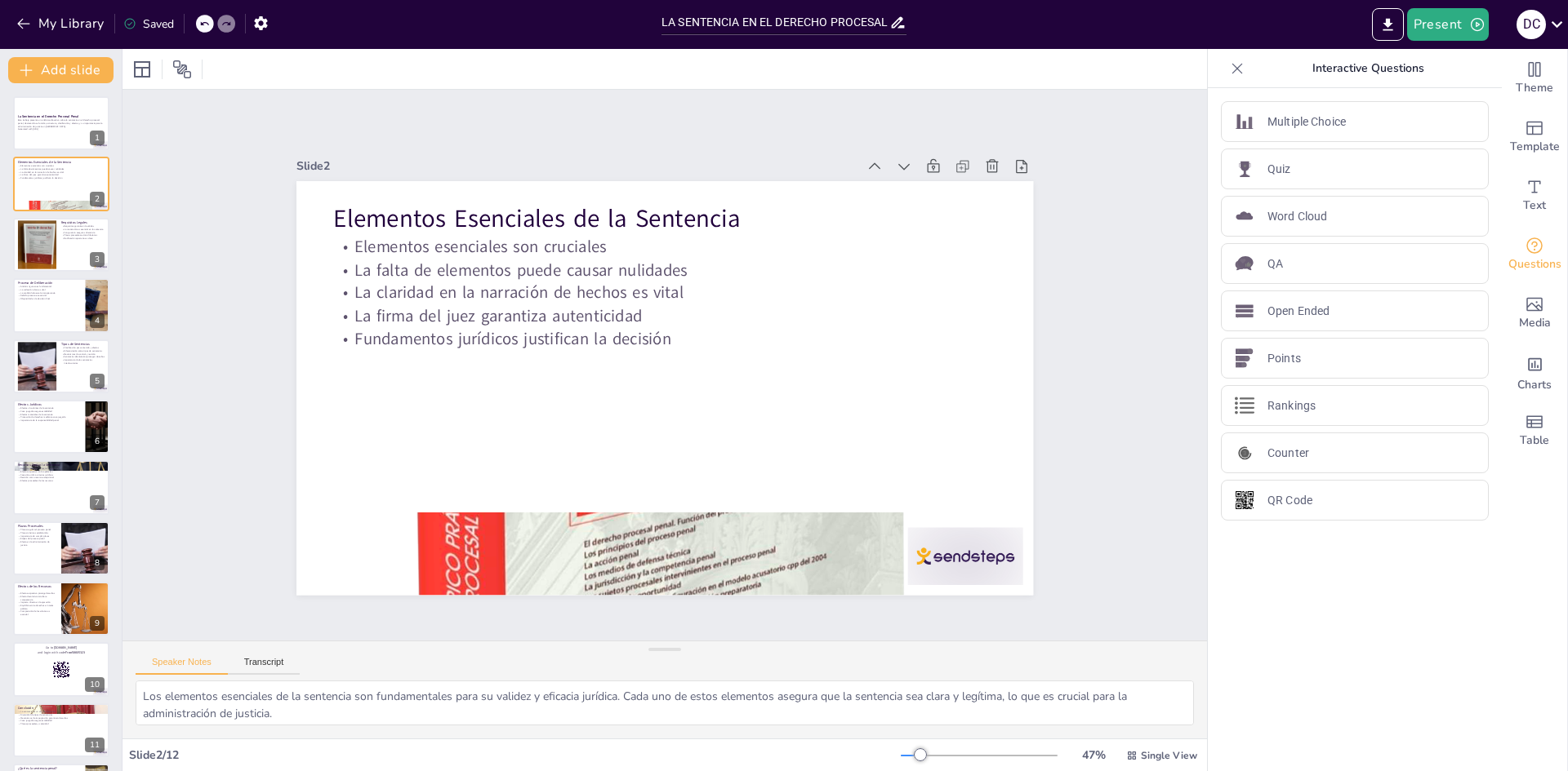
checkbox input "true"
